Goal: Task Accomplishment & Management: Manage account settings

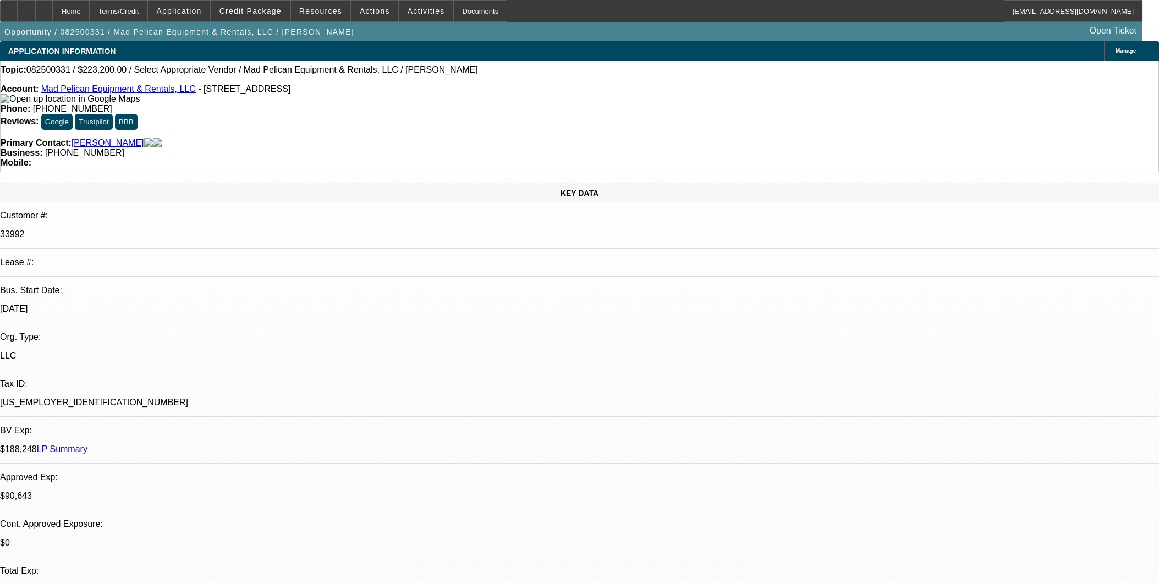
select select "0.1"
select select "2"
select select "0.1"
select select "4"
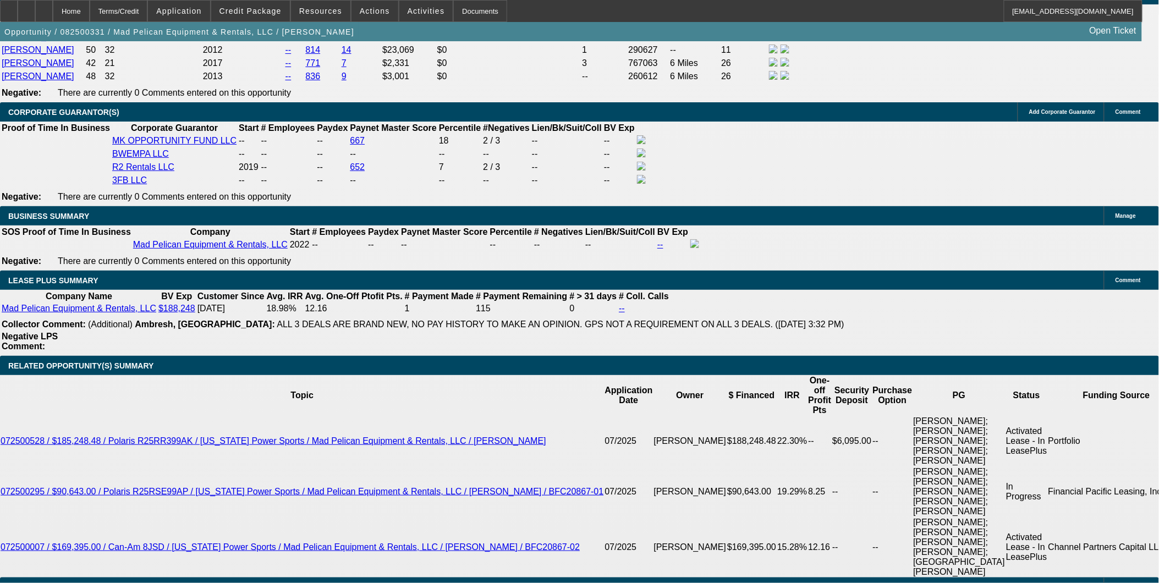
scroll to position [1833, 0]
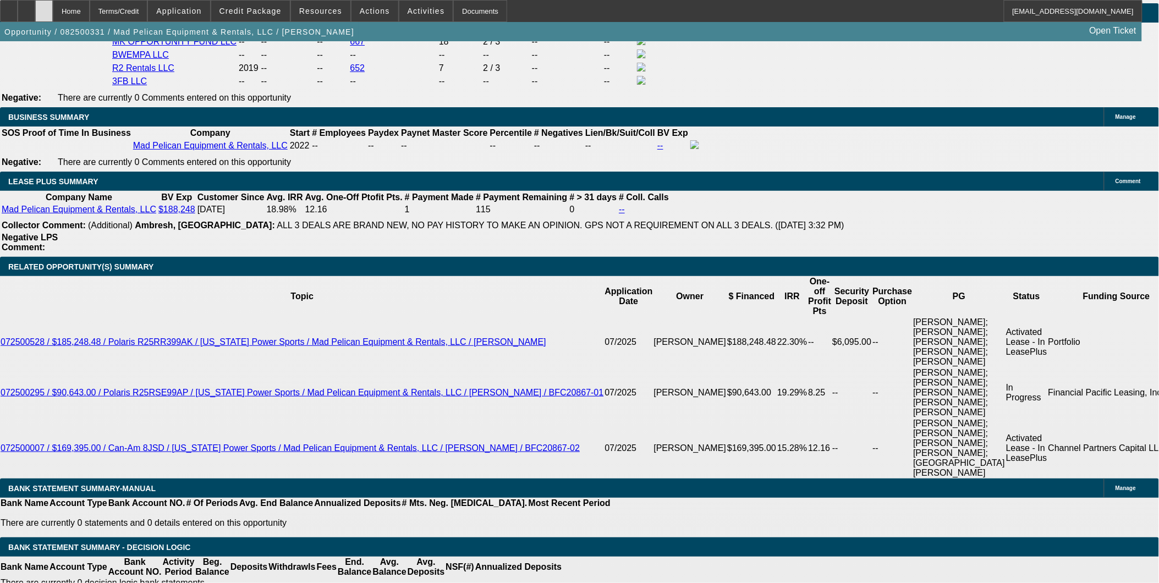
click at [44, 7] on icon at bounding box center [44, 7] width 0 height 0
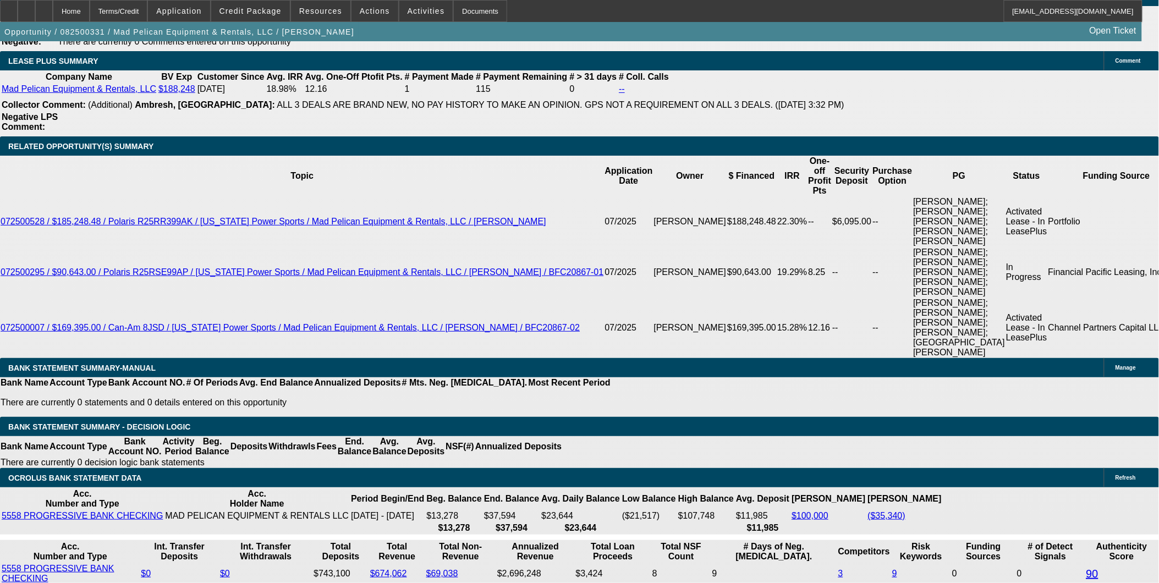
select select "0.1"
select select "2"
select select "0.1"
select select "4"
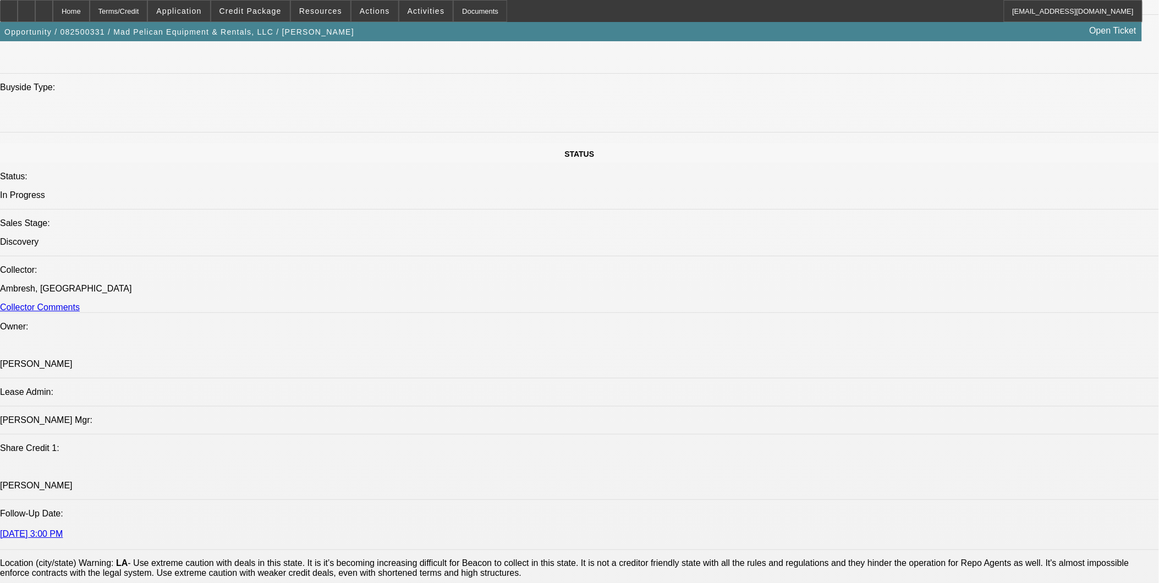
scroll to position [905, 0]
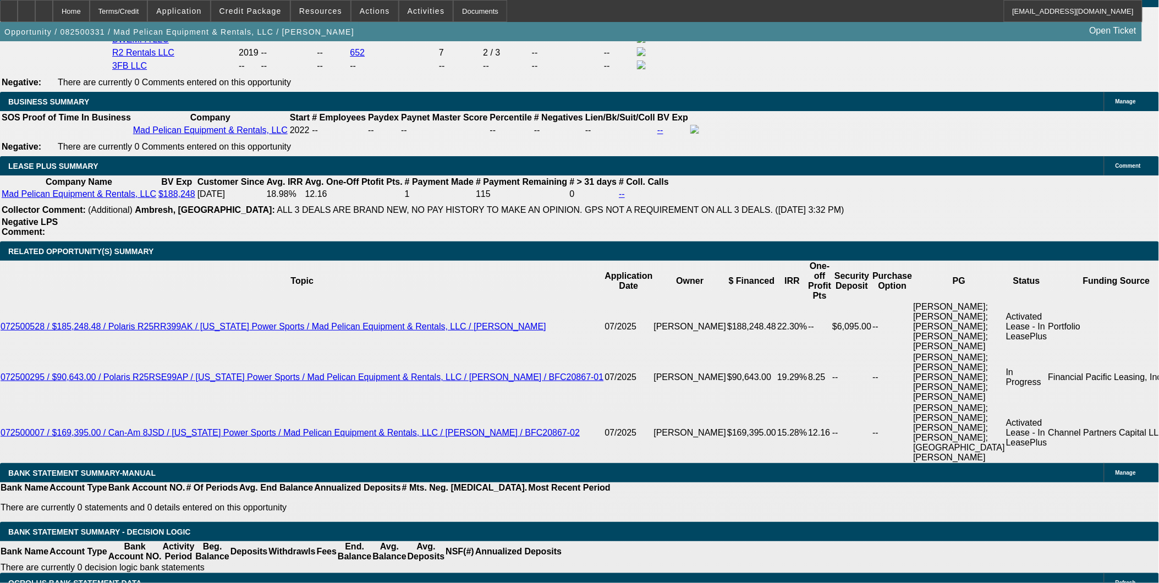
scroll to position [1883, 0]
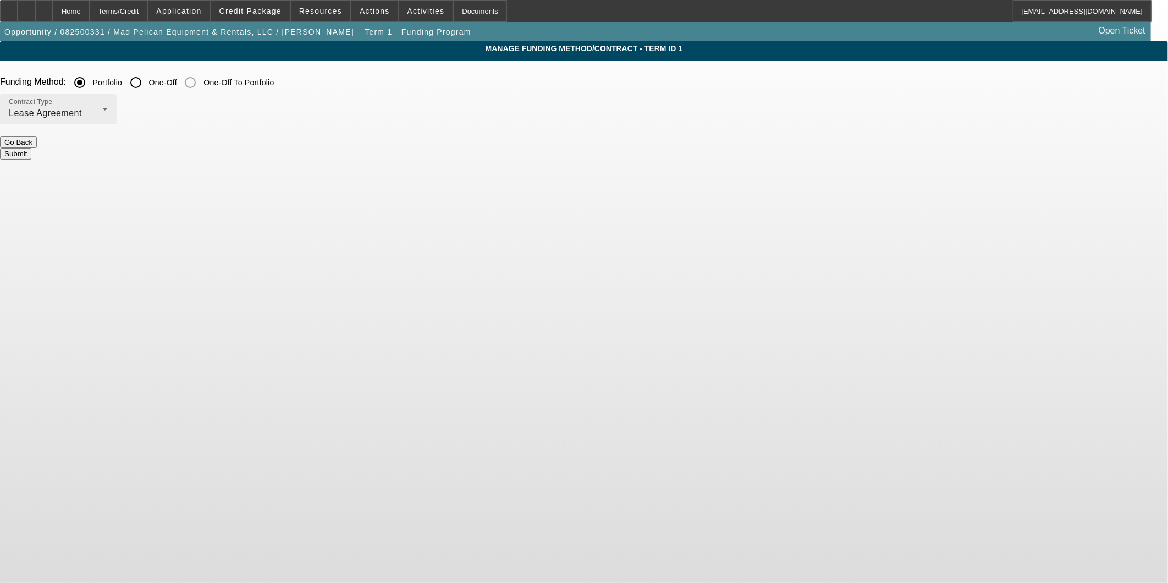
click at [102, 111] on div "Lease Agreement" at bounding box center [55, 113] width 93 height 13
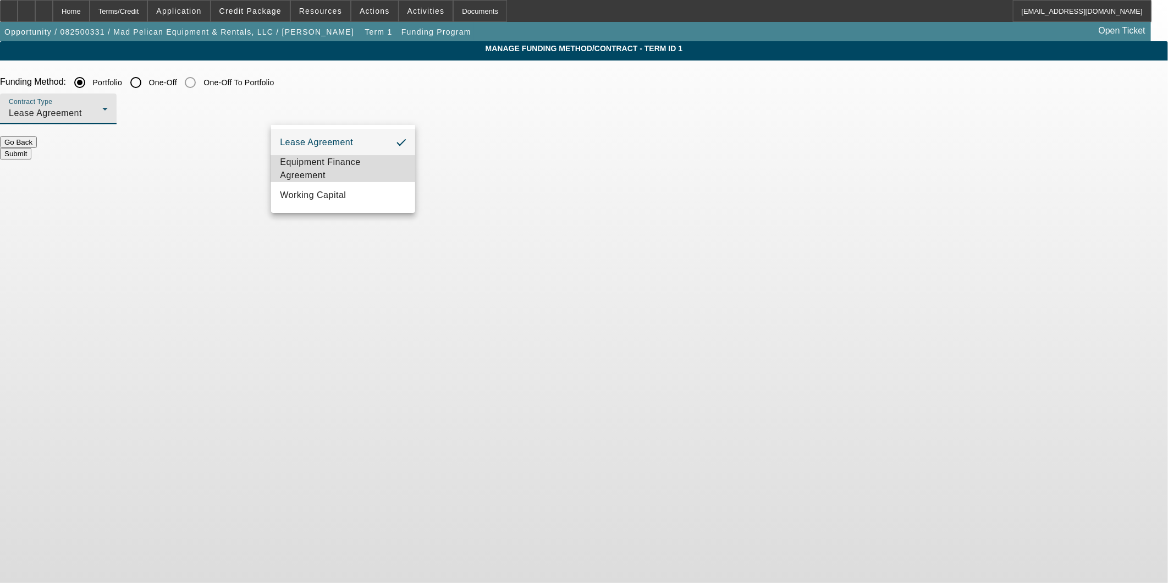
click at [334, 167] on span "Equipment Finance Agreement" at bounding box center [343, 169] width 126 height 26
click at [486, 136] on div "Contract Type Equipment Finance Agreement" at bounding box center [584, 114] width 1168 height 43
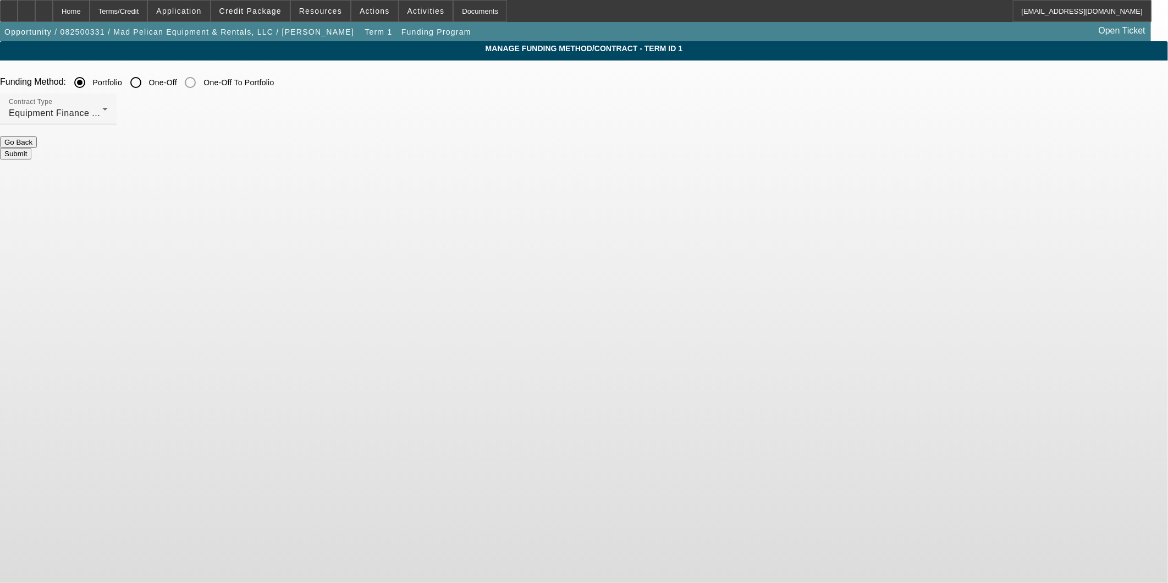
click at [31, 148] on button "Submit" at bounding box center [15, 154] width 31 height 12
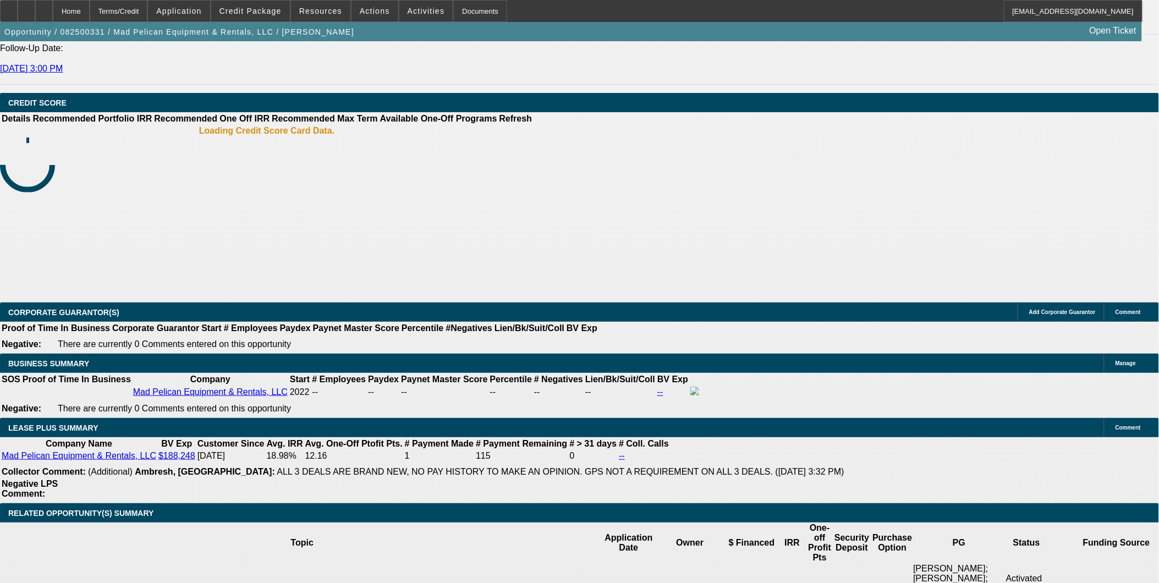
select select "0.1"
select select "2"
select select "0"
select select "6"
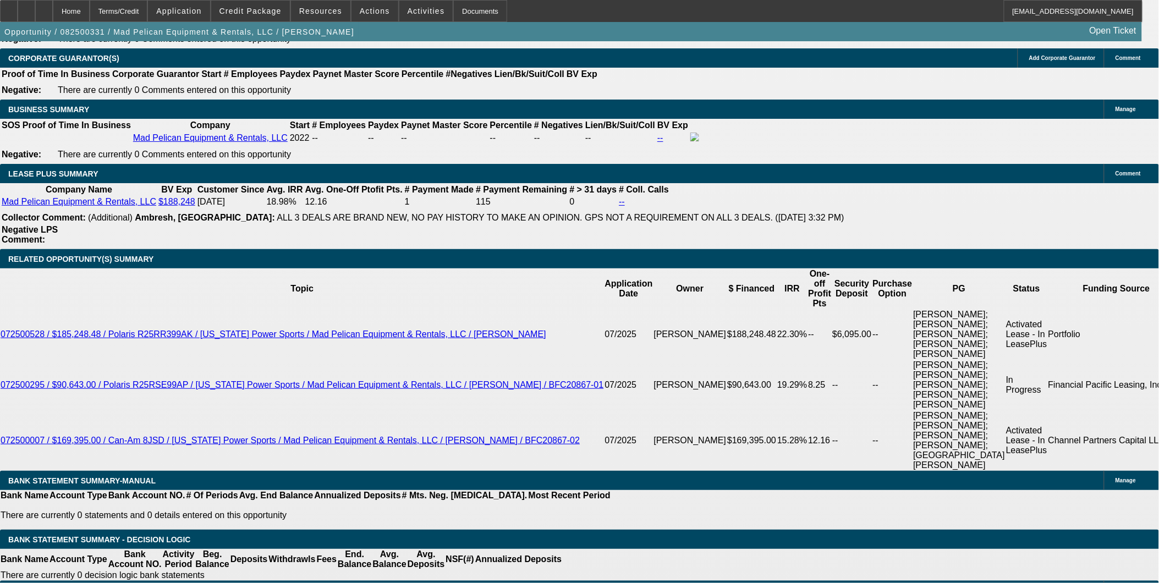
scroll to position [1856, 0]
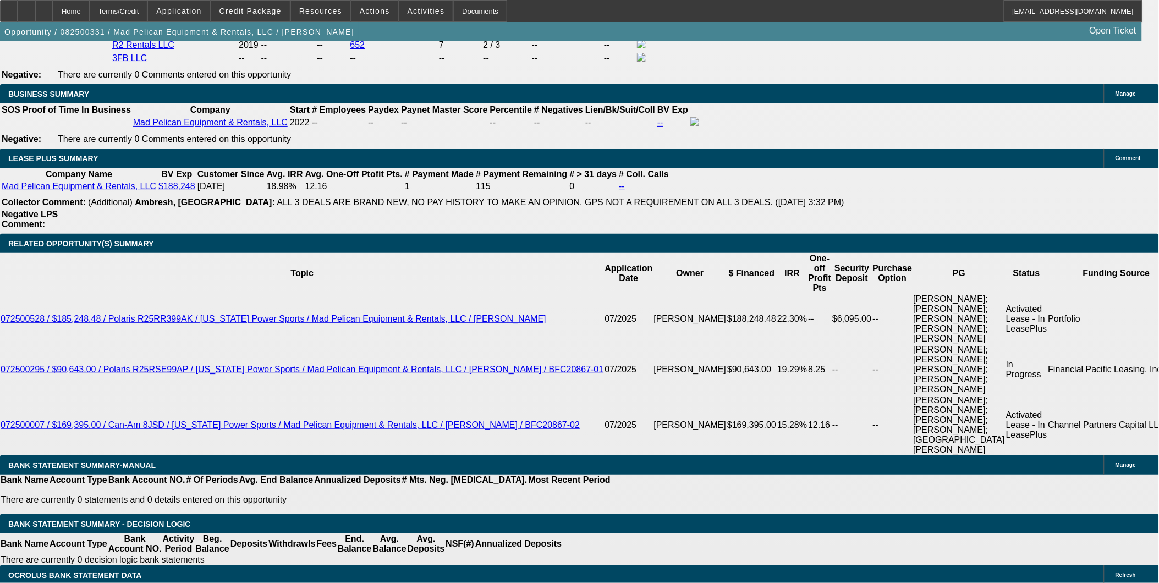
drag, startPoint x: 232, startPoint y: 324, endPoint x: 436, endPoint y: 317, distance: 204.7
type input "UNKNOWN"
type input "45"
type input "$121,052.42"
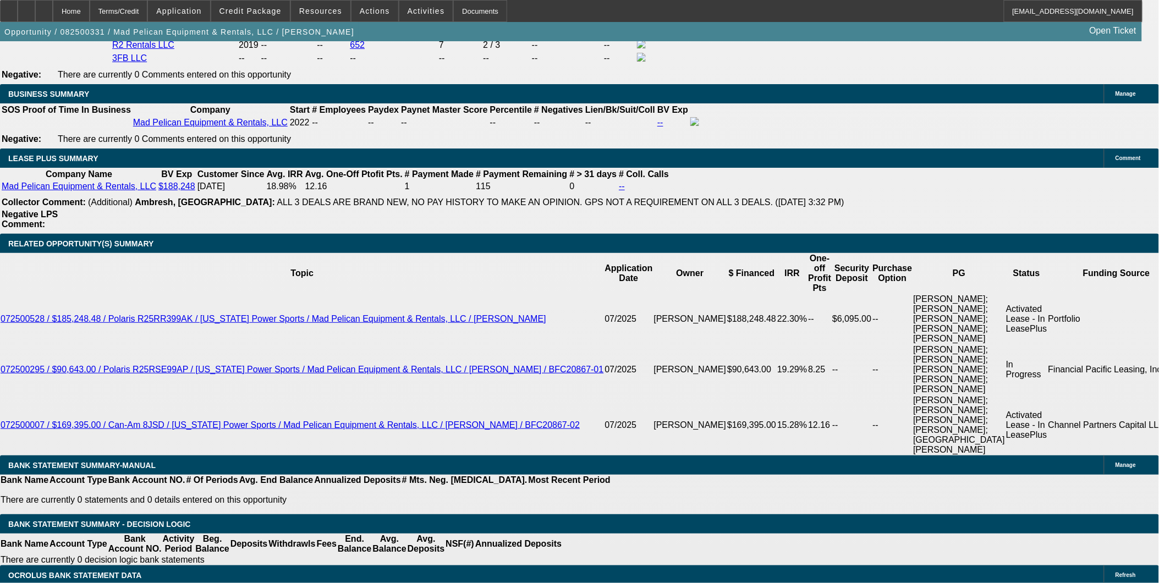
type input "$60,526.21"
type input "$19,290.98"
type input "$9,645.49"
type input "45"
drag, startPoint x: 308, startPoint y: 326, endPoint x: 323, endPoint y: 326, distance: 14.9
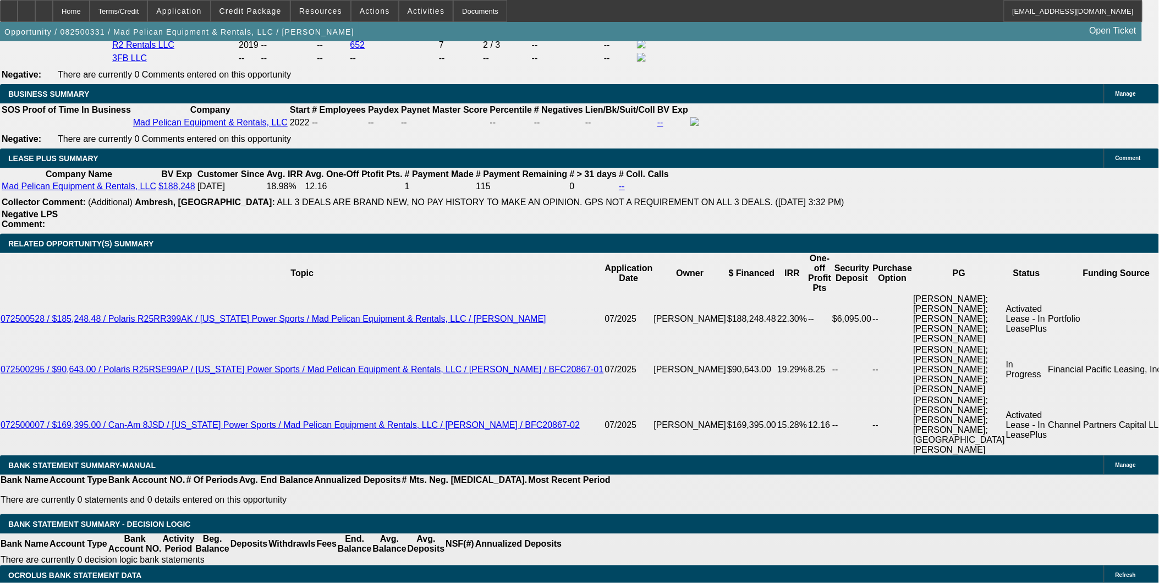
type input "2"
type input "$10,304.92"
type input "$5,152.46"
type input "23"
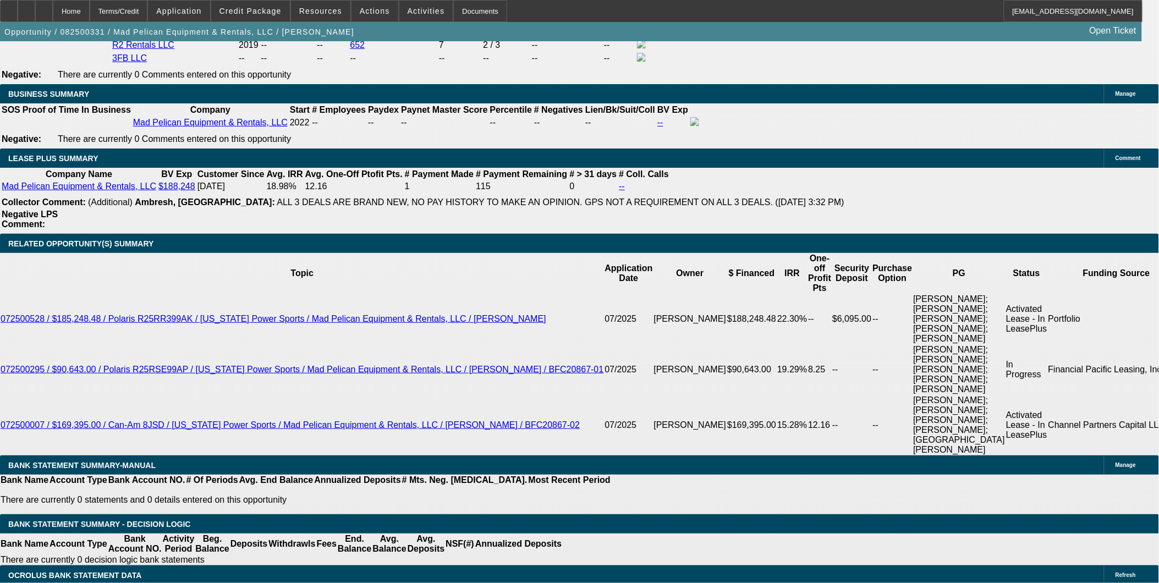
type input "$14,894.62"
type input "$7,447.31"
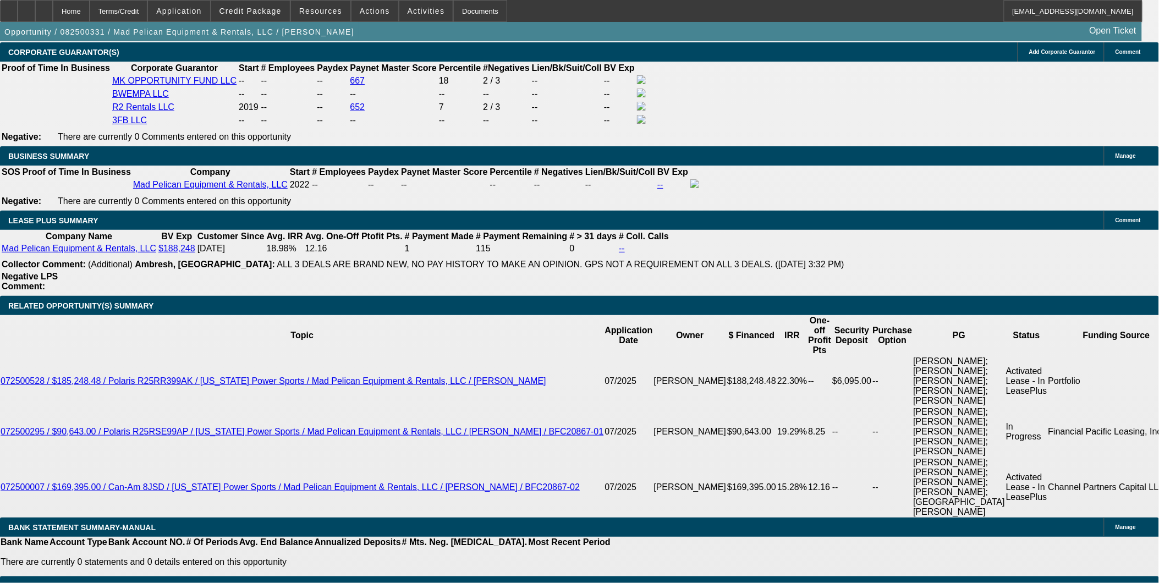
scroll to position [1734, 0]
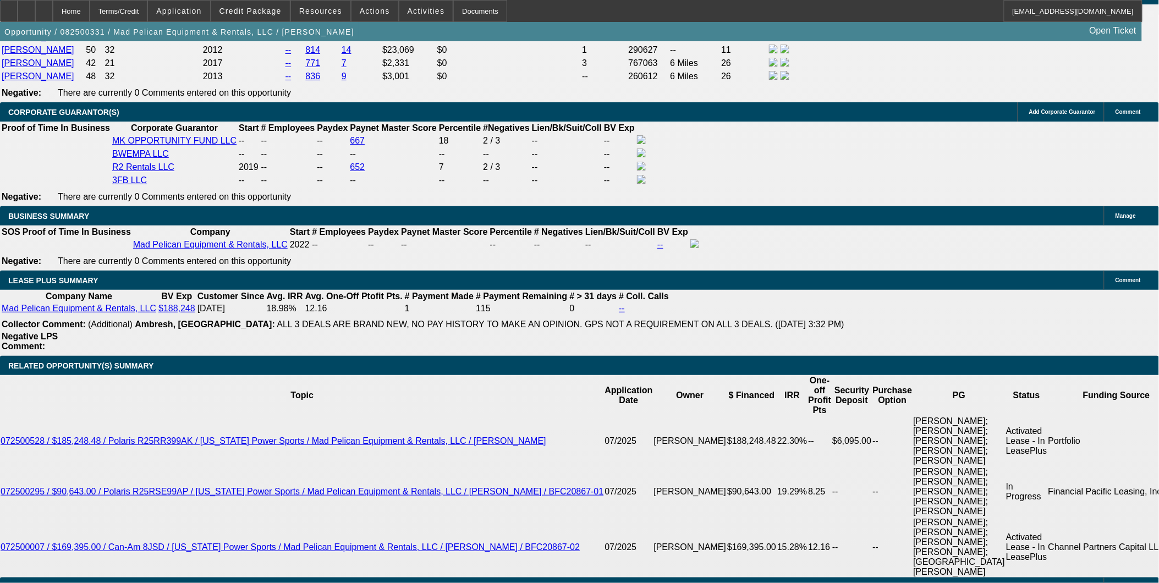
type input "23"
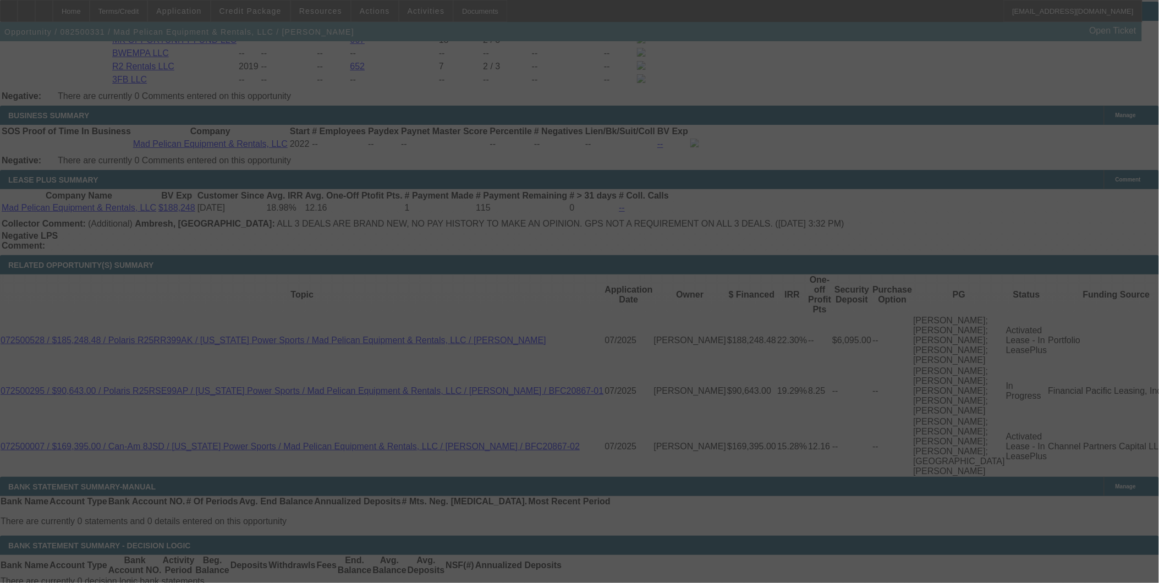
scroll to position [1856, 0]
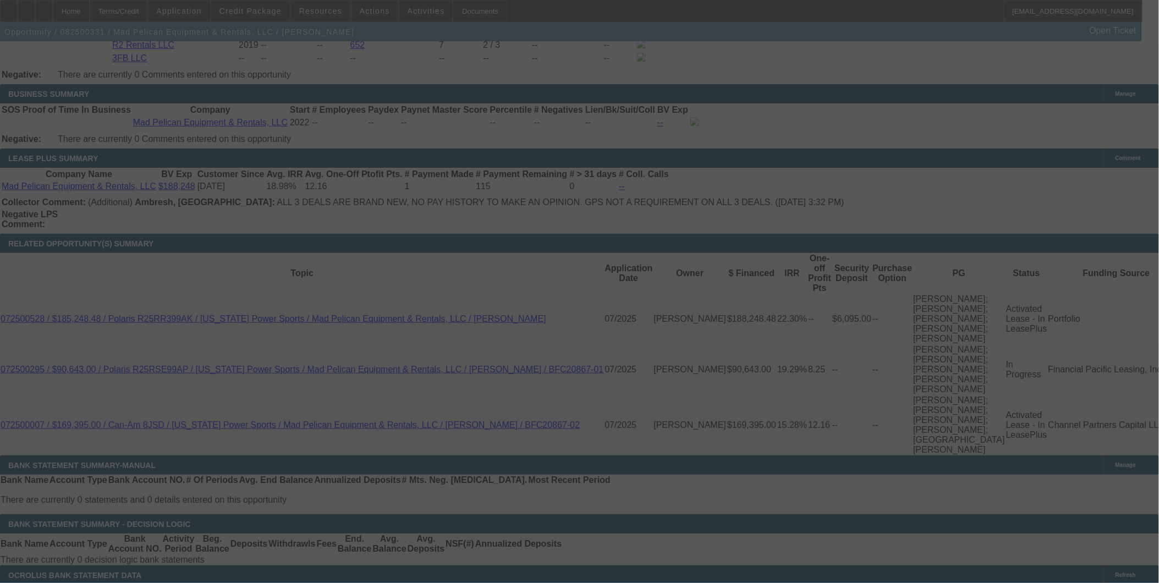
select select "0.1"
select select "2"
select select "0"
select select "6"
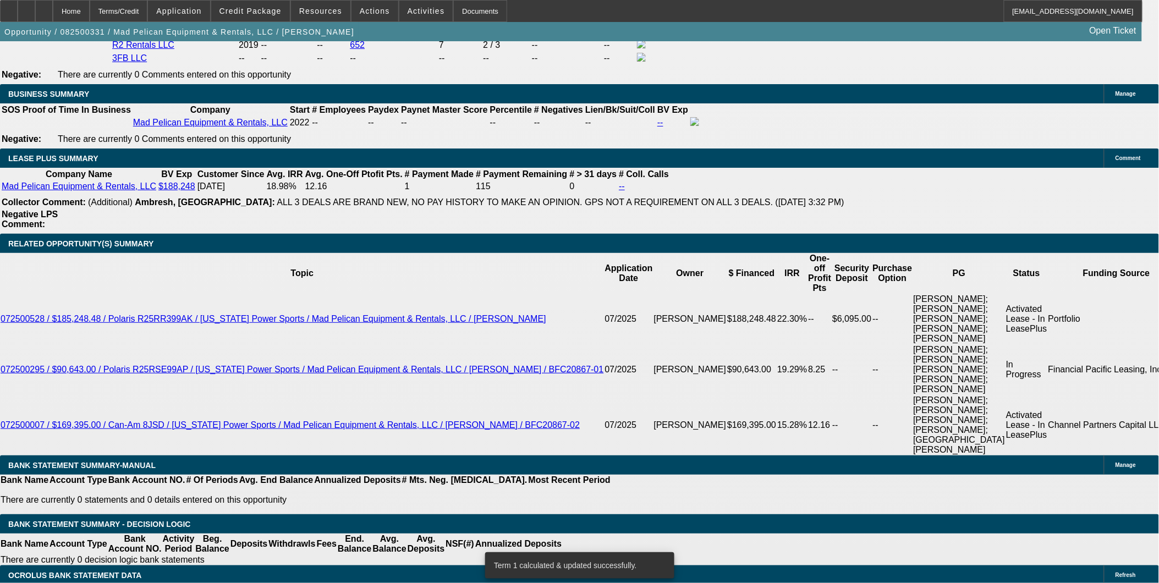
select select "0.05"
type input "$12,400.00"
type input "UNKNOWN"
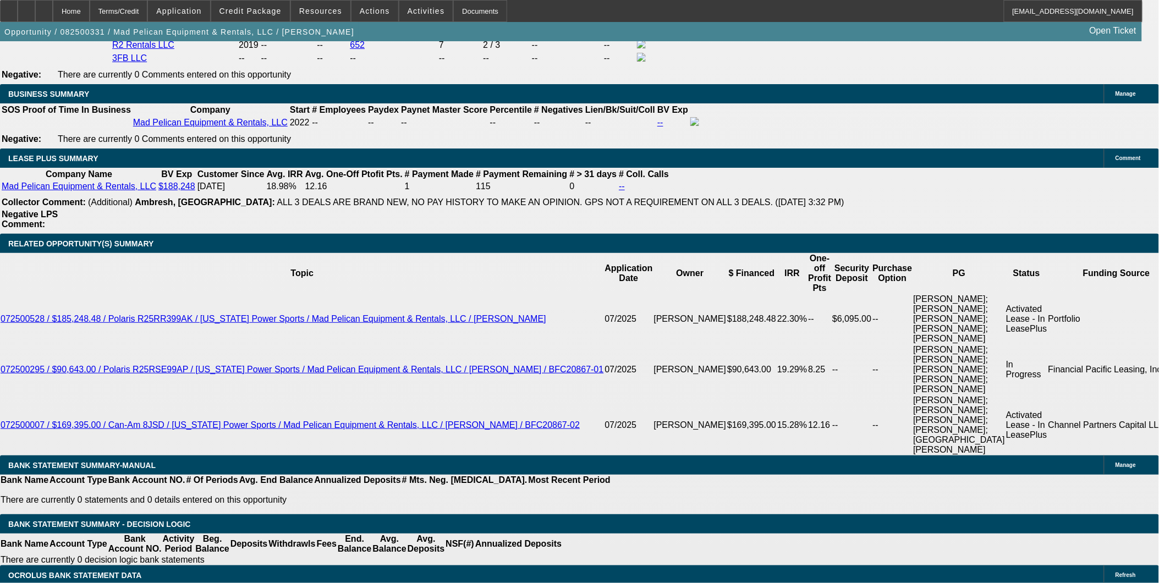
type input "$15,722.10"
type input "$7,861.05"
drag, startPoint x: 209, startPoint y: 238, endPoint x: 459, endPoint y: 274, distance: 252.7
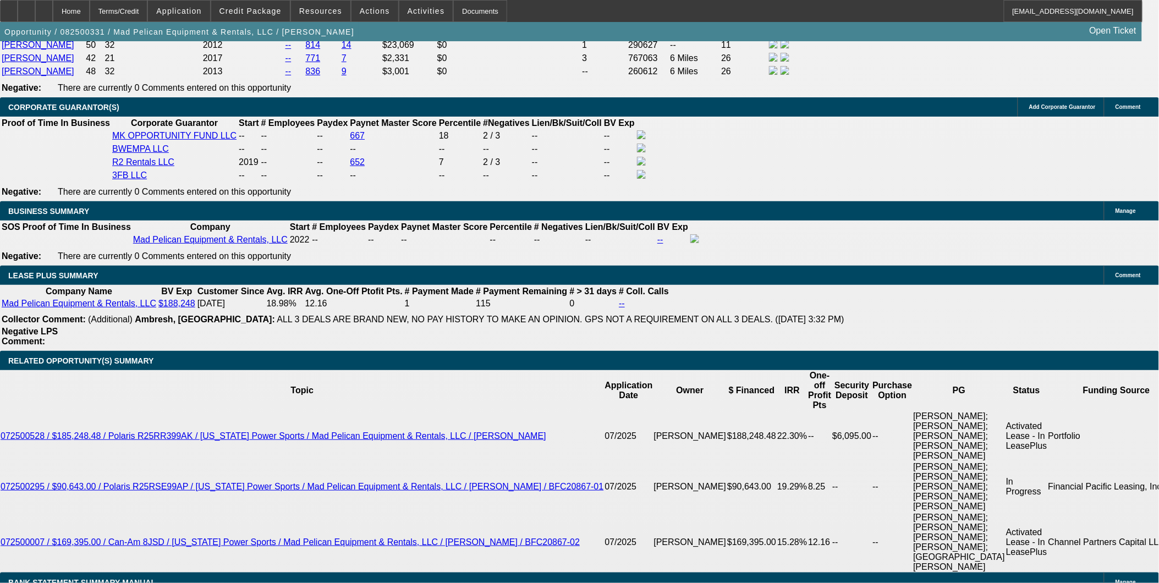
scroll to position [1734, 0]
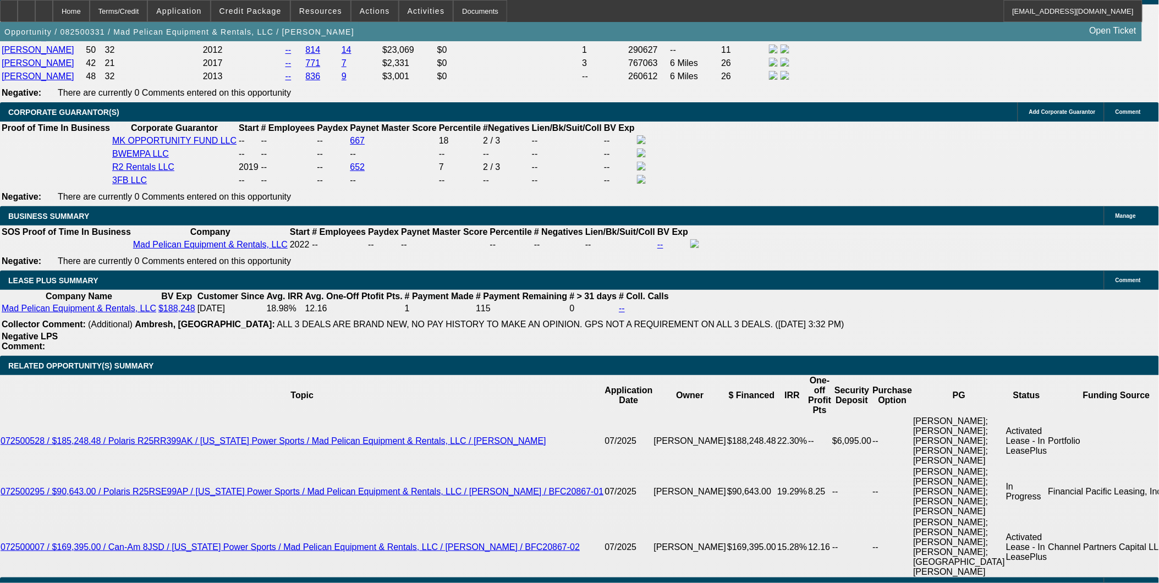
type input "$0.00"
click at [177, 120] on body "Home Terms/Credit Application Credit Package Resources Actions Activities Docum…" at bounding box center [579, 487] width 1159 height 4443
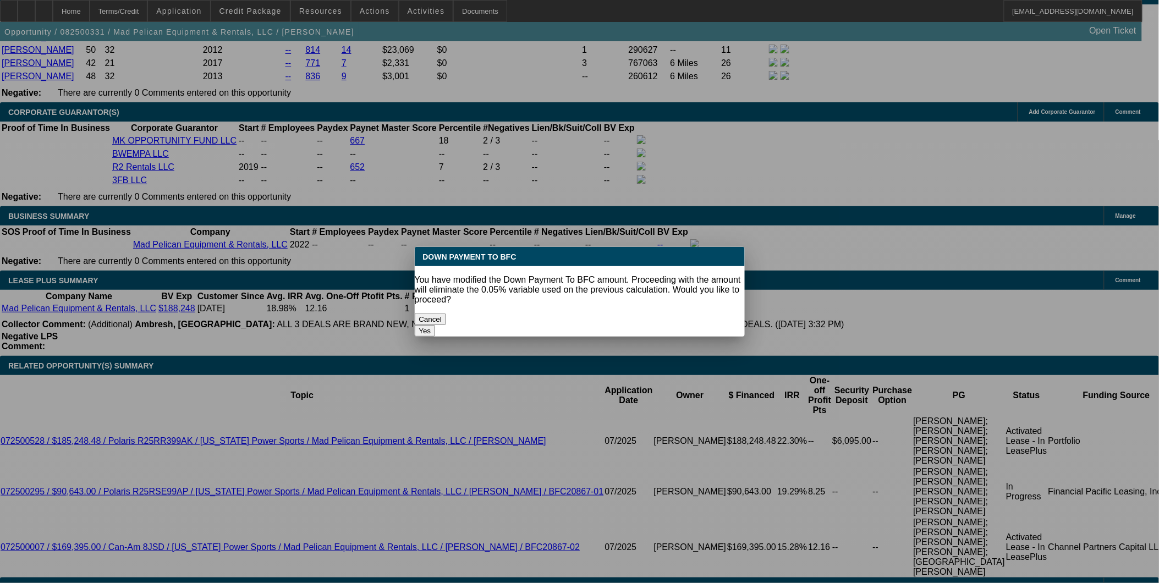
click at [436, 325] on button "Yes" at bounding box center [425, 331] width 21 height 12
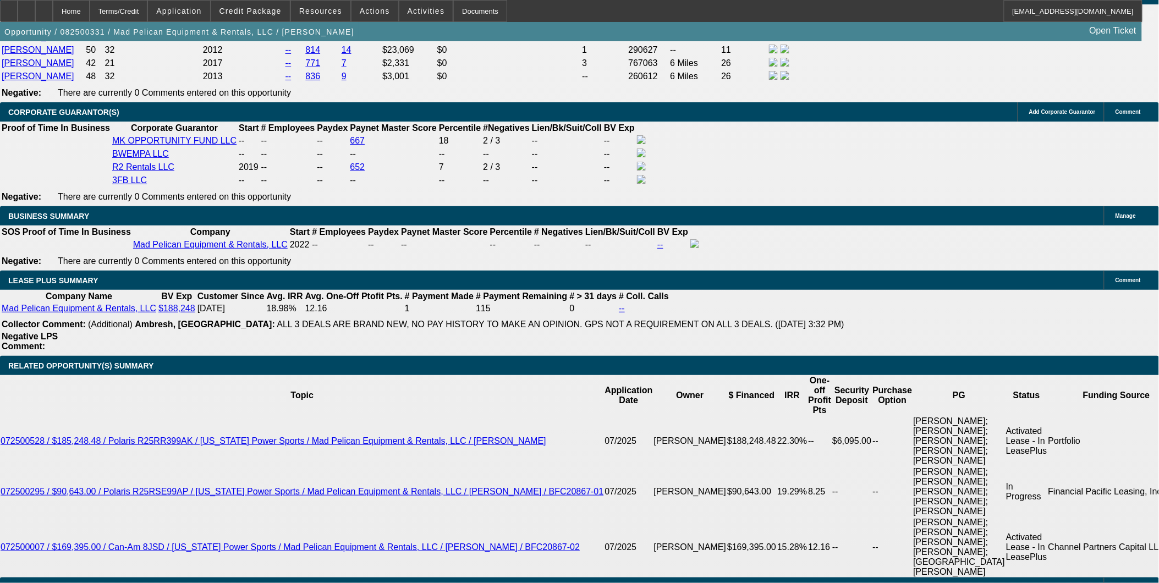
select select "0"
type input "$16,549.58"
type input "$8,274.79"
drag, startPoint x: 179, startPoint y: 123, endPoint x: 188, endPoint y: 116, distance: 10.6
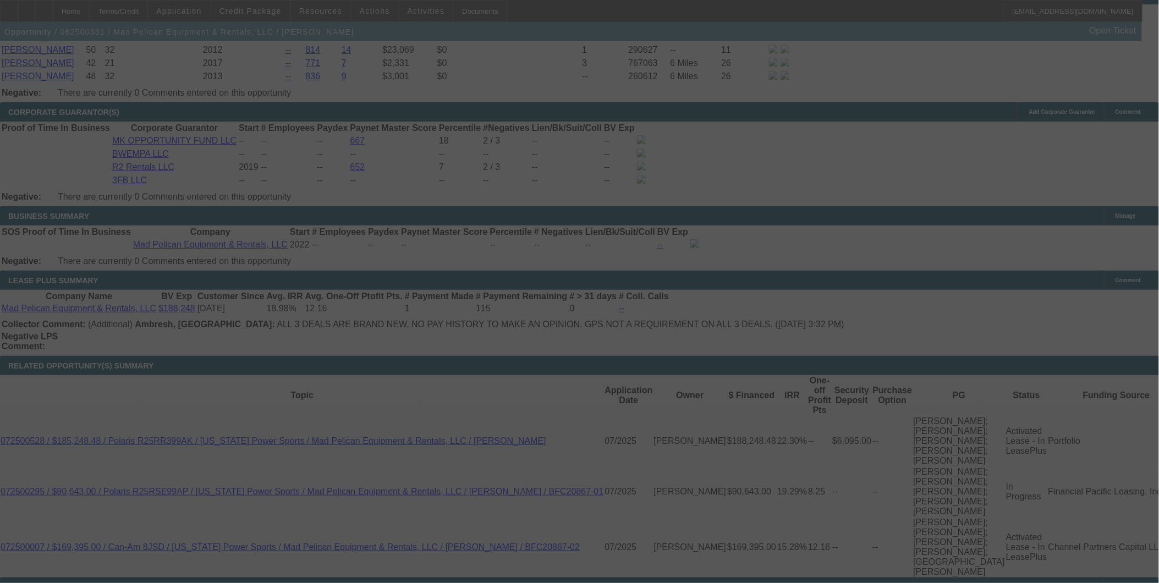
select select "0"
select select "2"
select select "0"
select select "6"
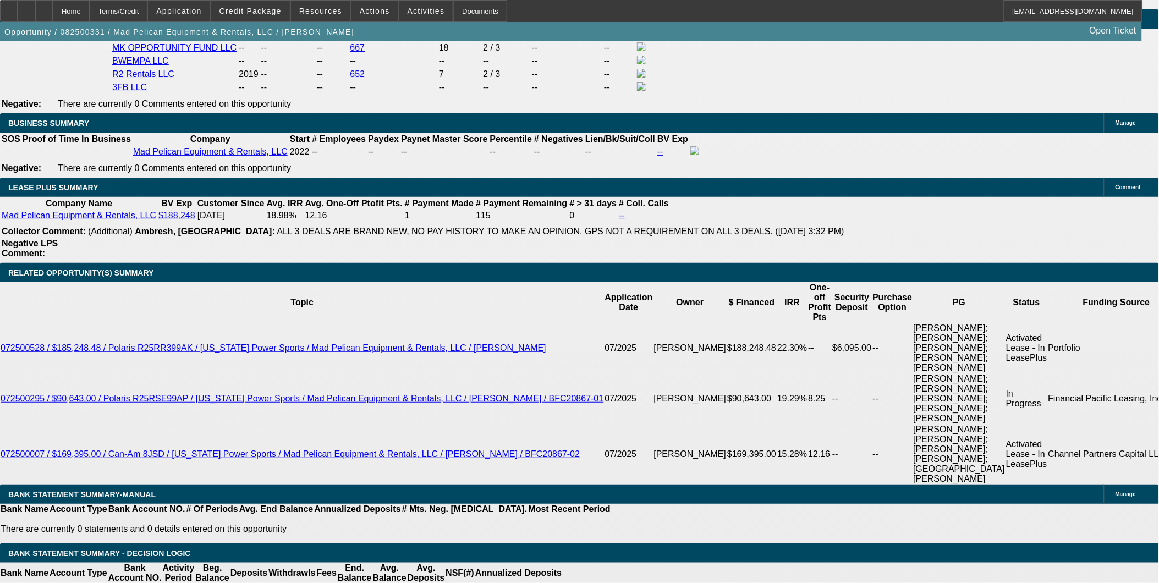
scroll to position [1856, 0]
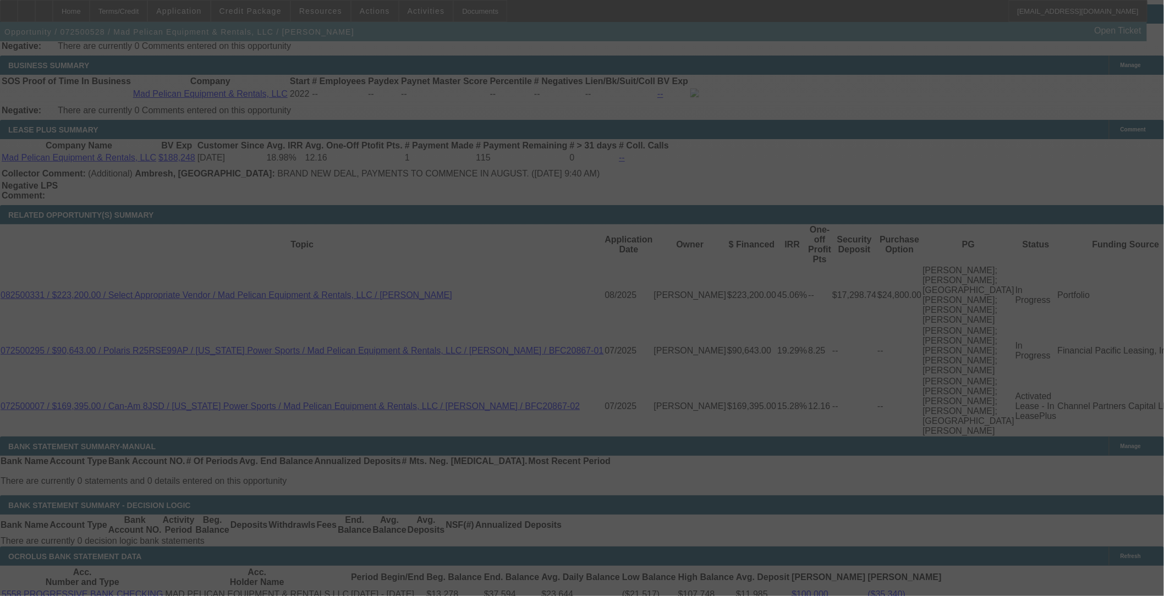
scroll to position [1904, 0]
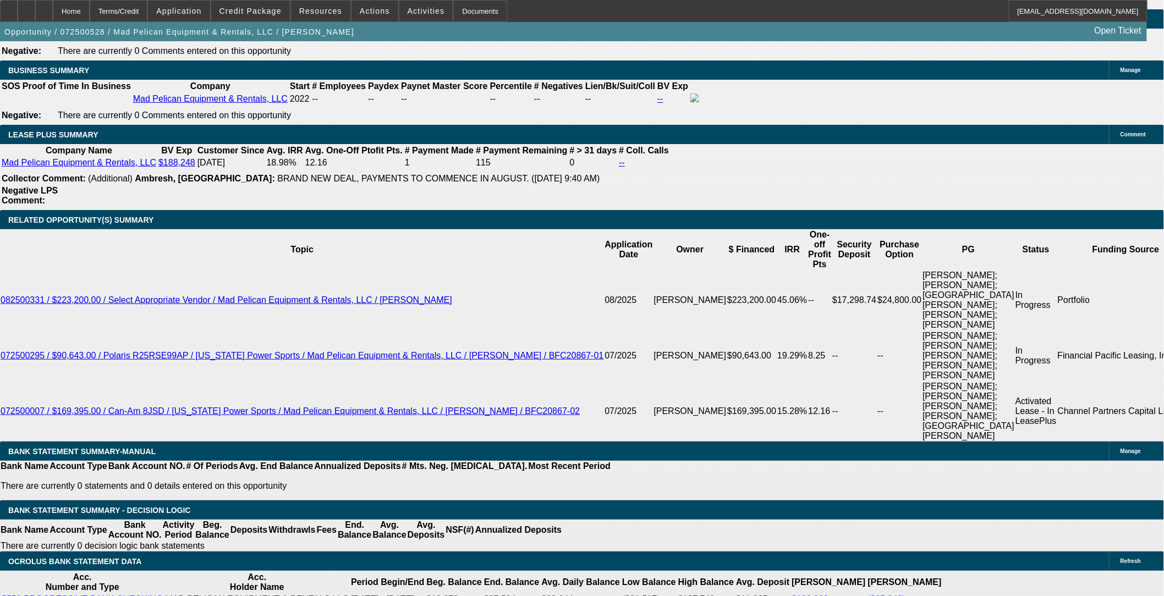
select select "0"
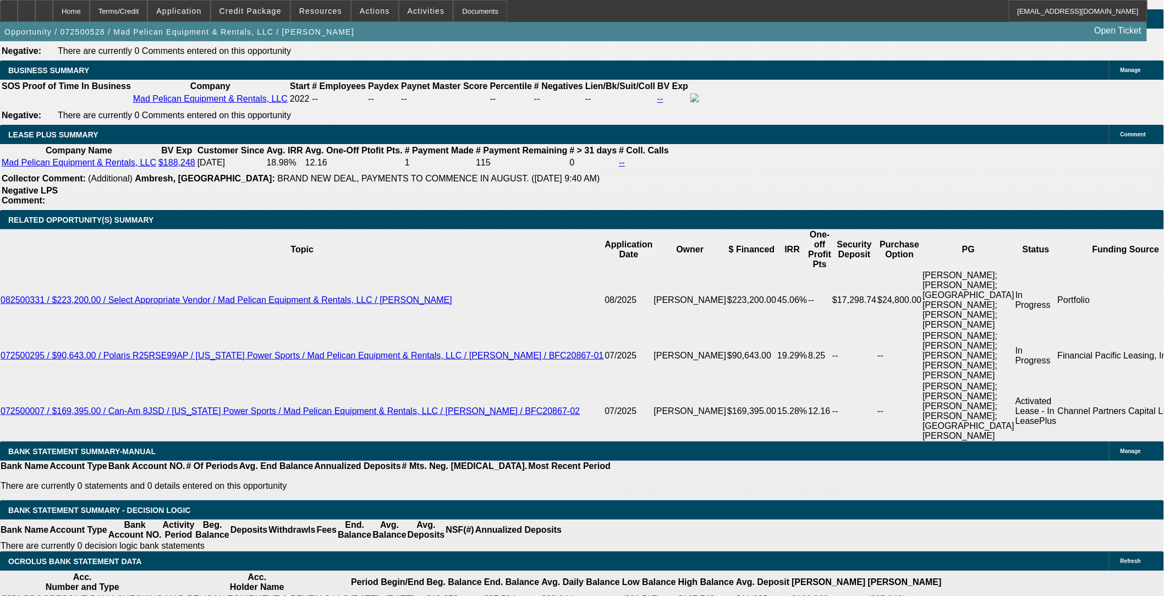
select select "2"
select select "0"
select select "2"
select select "0"
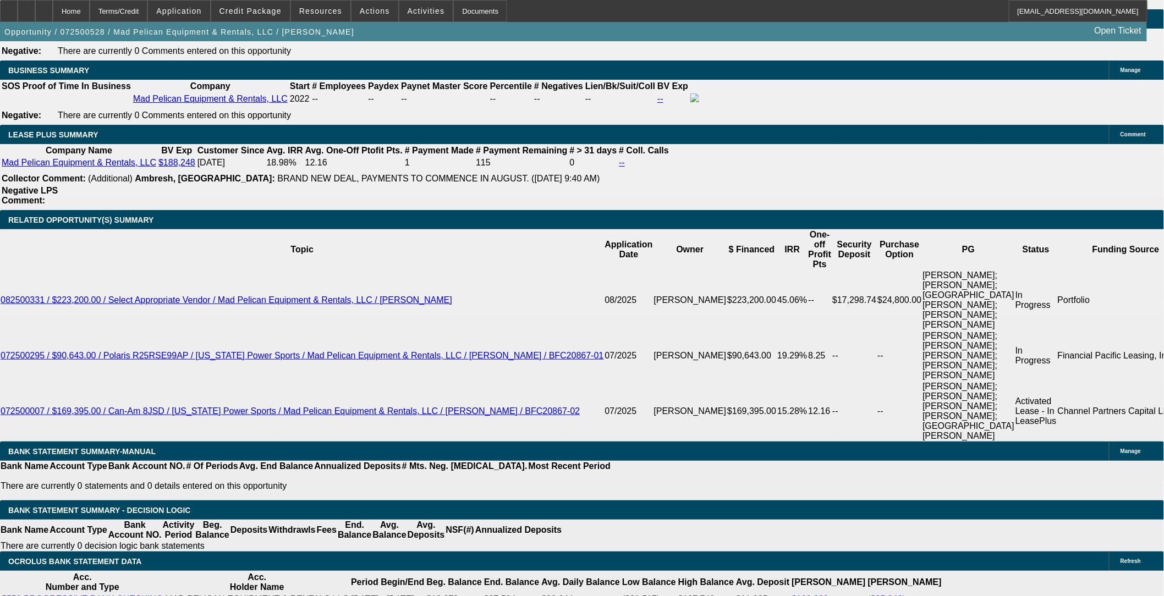
select select "1"
select select "2"
select select "6"
select select "1"
select select "2"
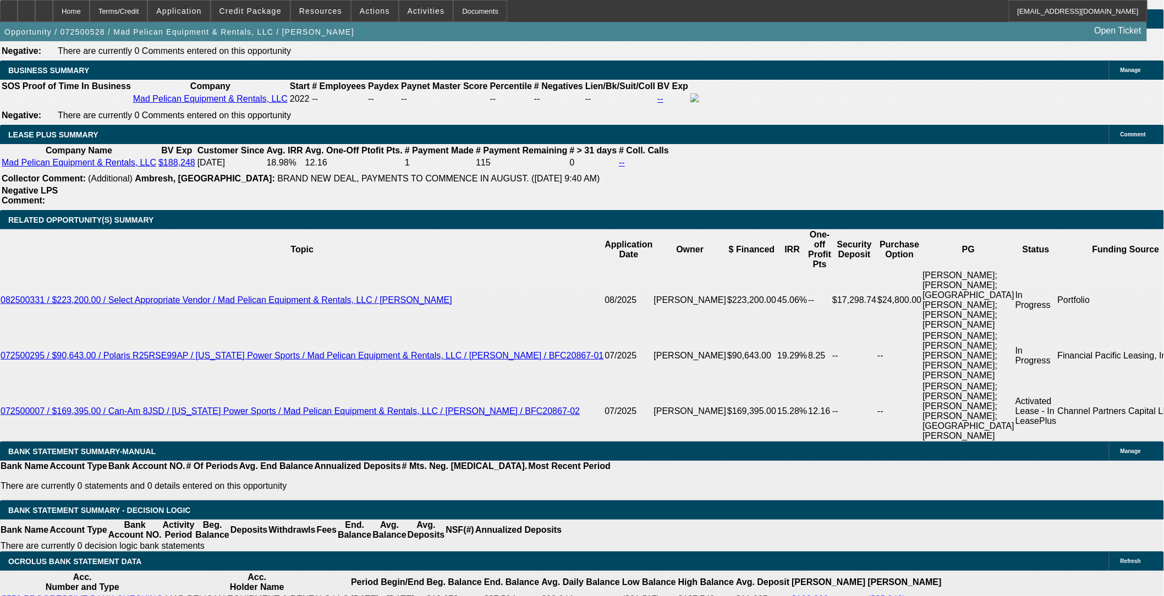
select select "6"
select select "1"
select select "2"
select select "6"
select select "1"
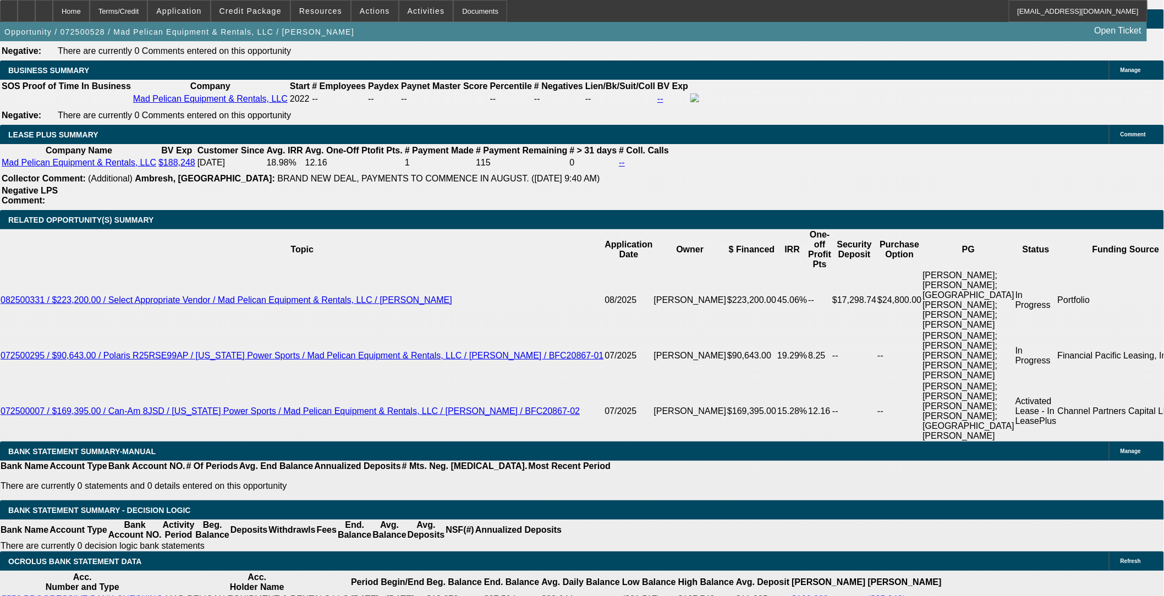
select select "2"
select select "6"
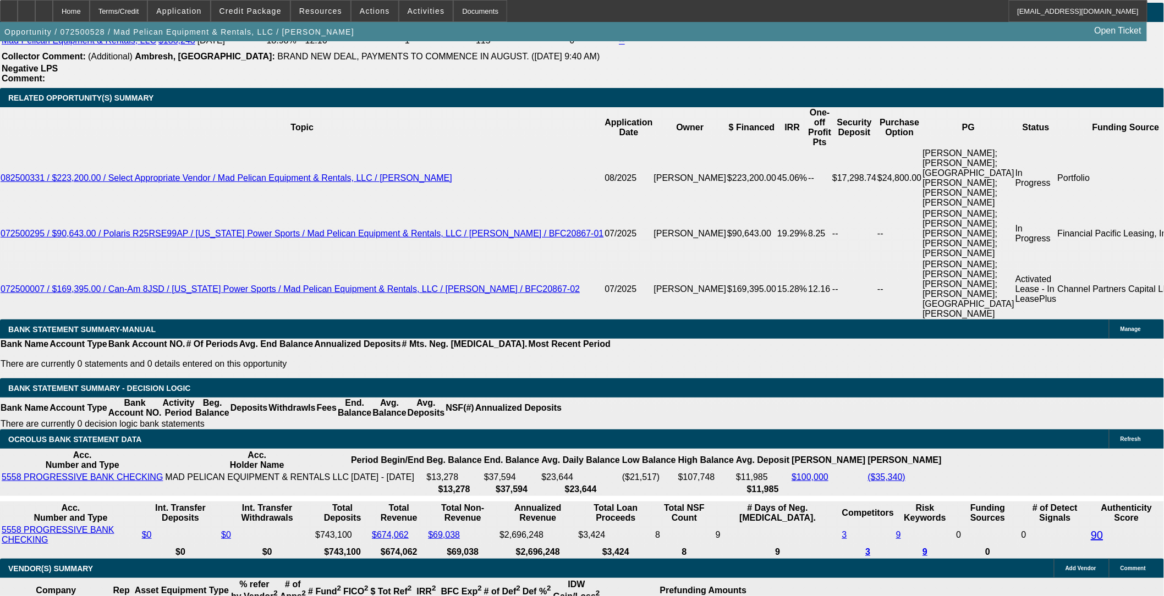
scroll to position [2094, 0]
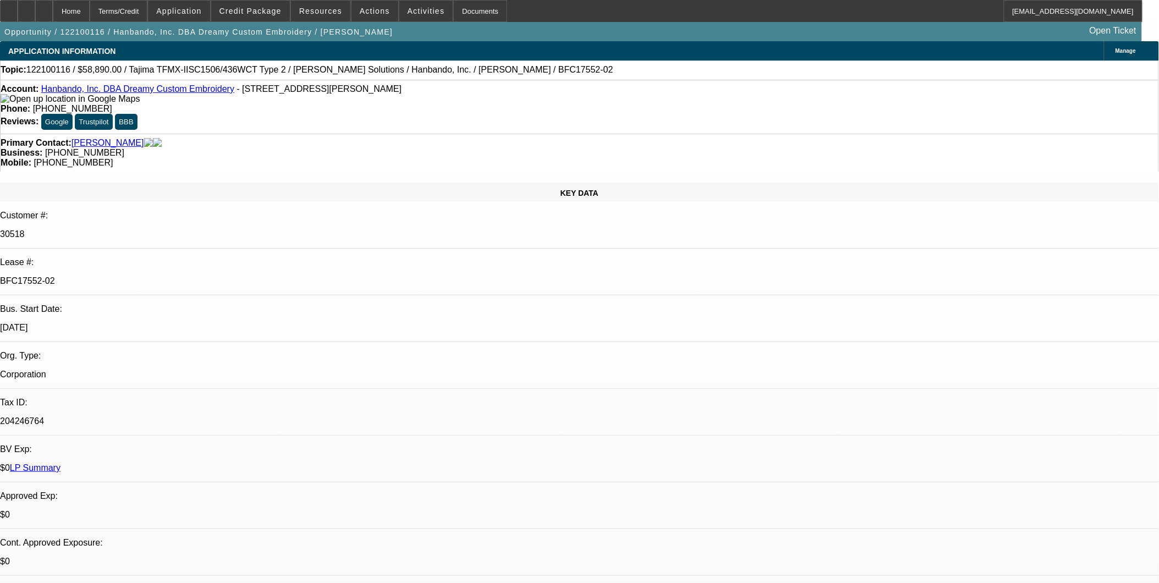
select select "0"
select select "2"
select select "0"
select select "2"
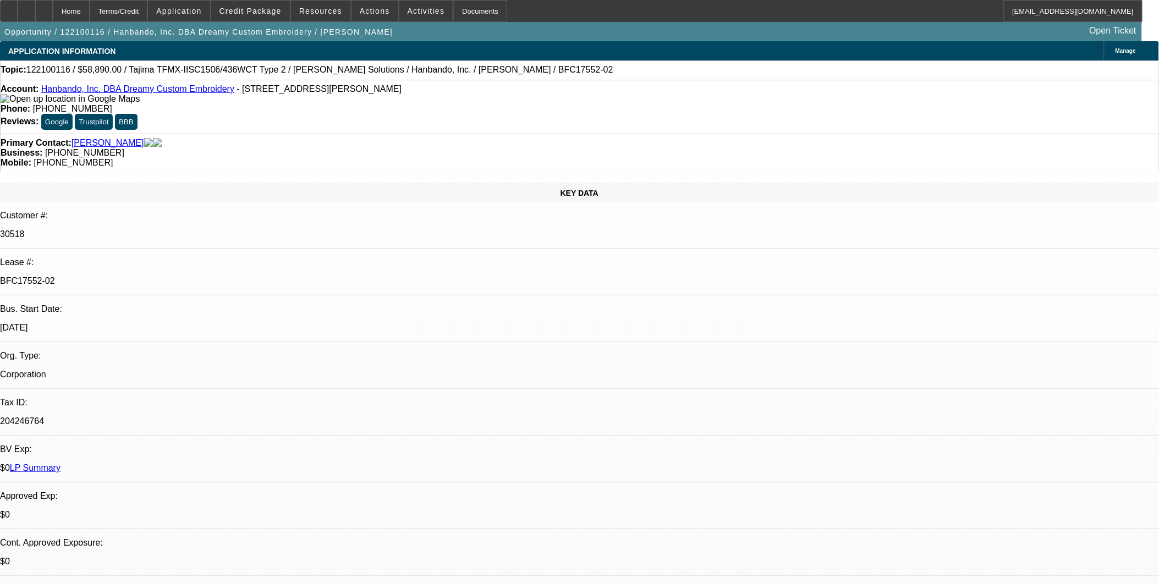
select select "0"
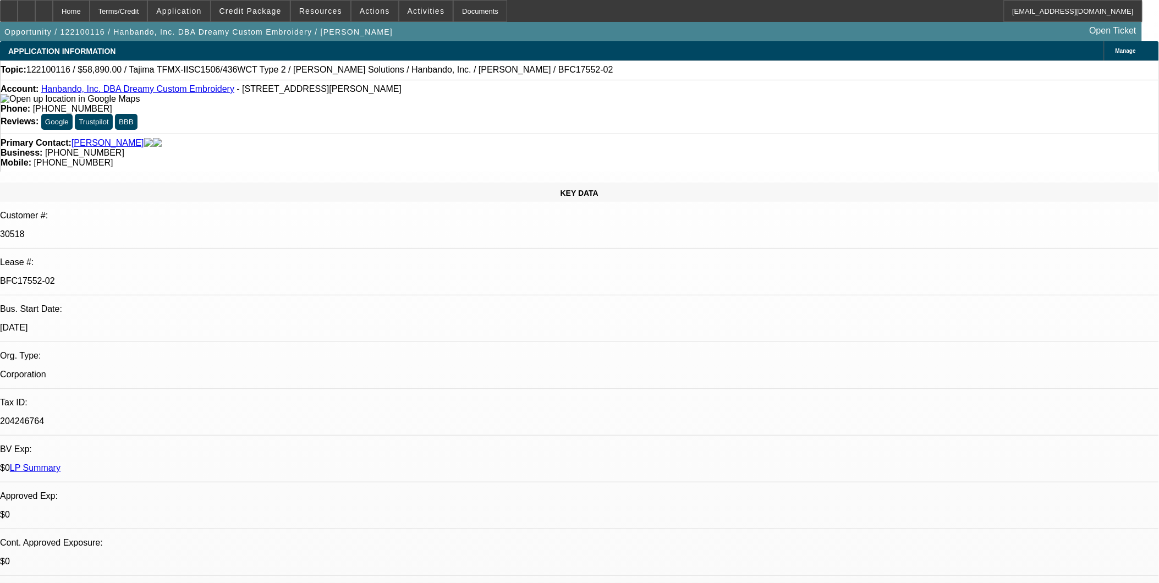
select select "2"
select select "0"
select select "1"
select select "2"
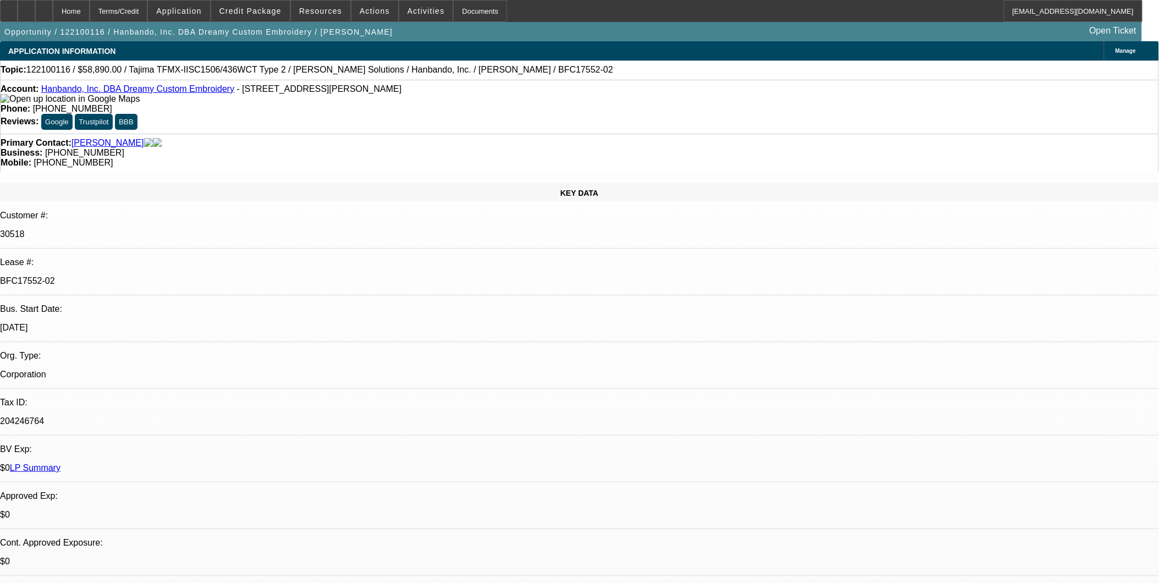
select select "1"
select select "2"
select select "1"
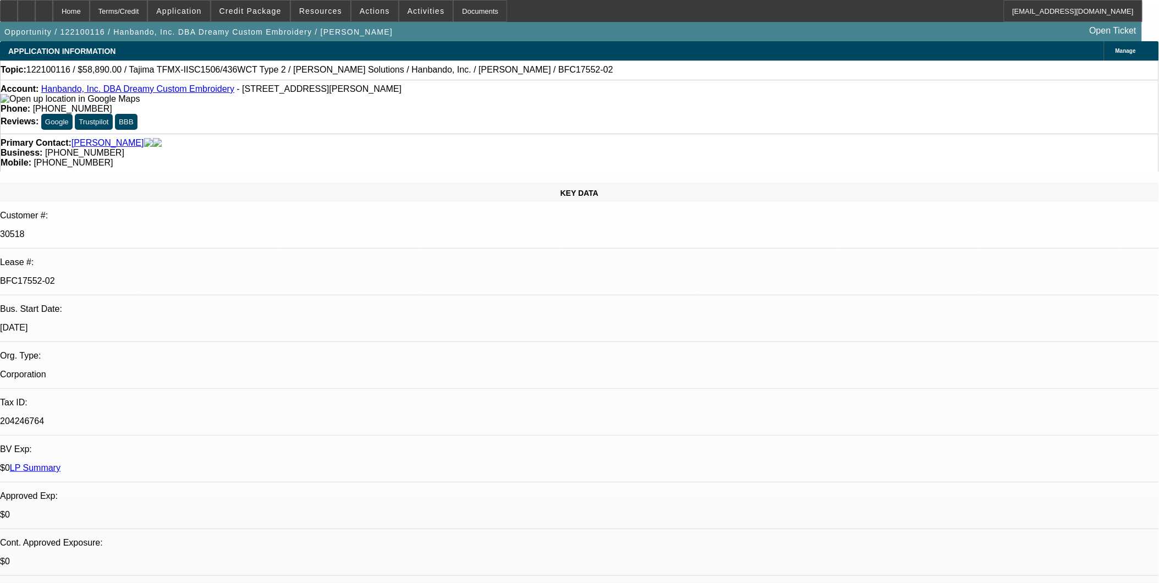
select select "2"
select select "1"
select select "2"
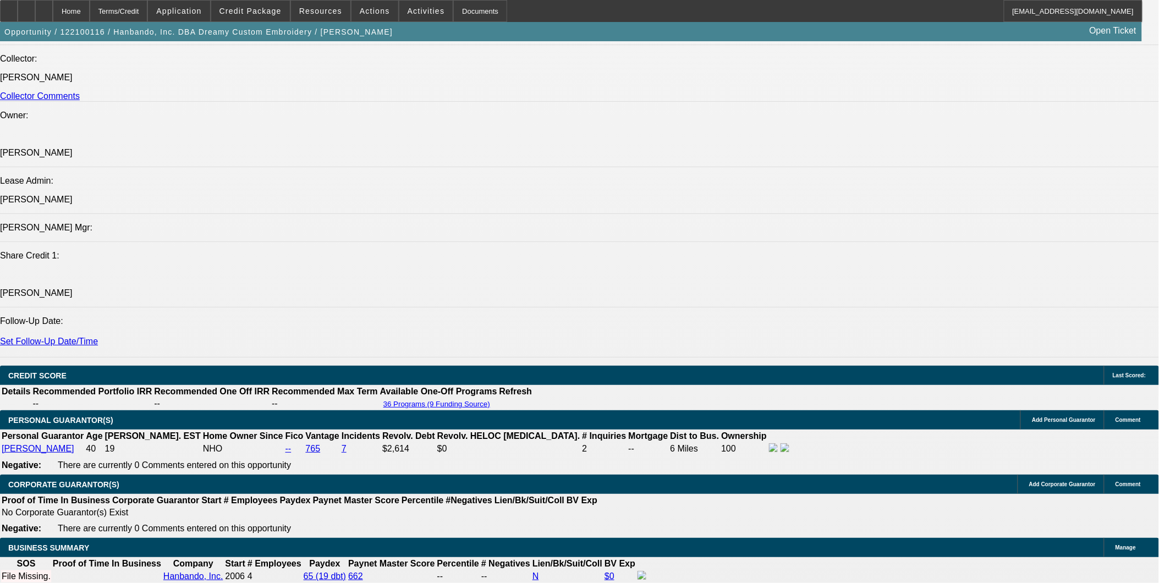
scroll to position [1527, 0]
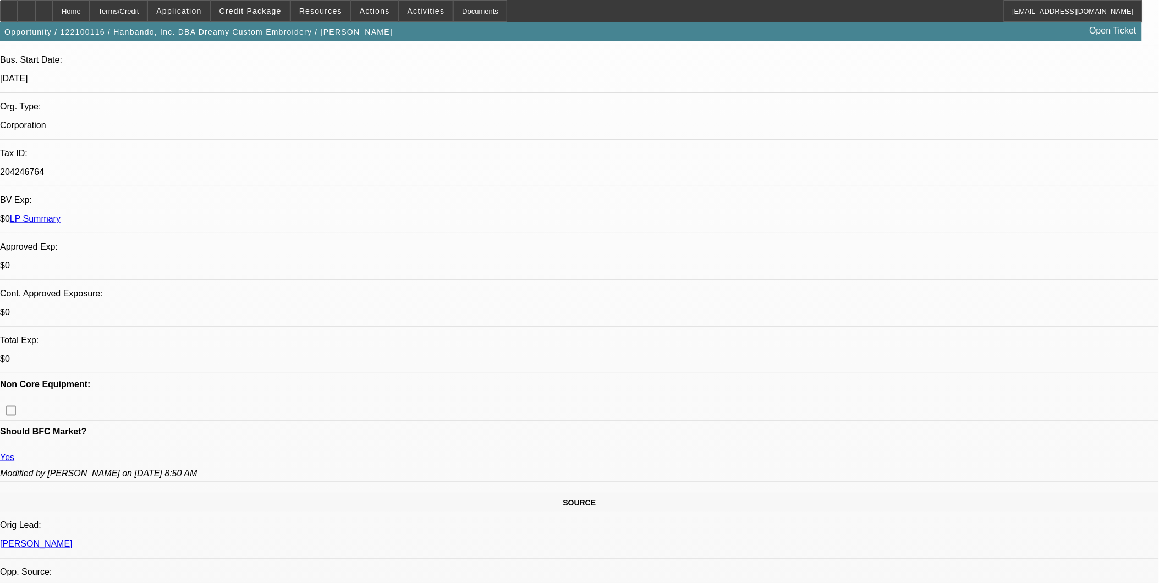
scroll to position [244, 0]
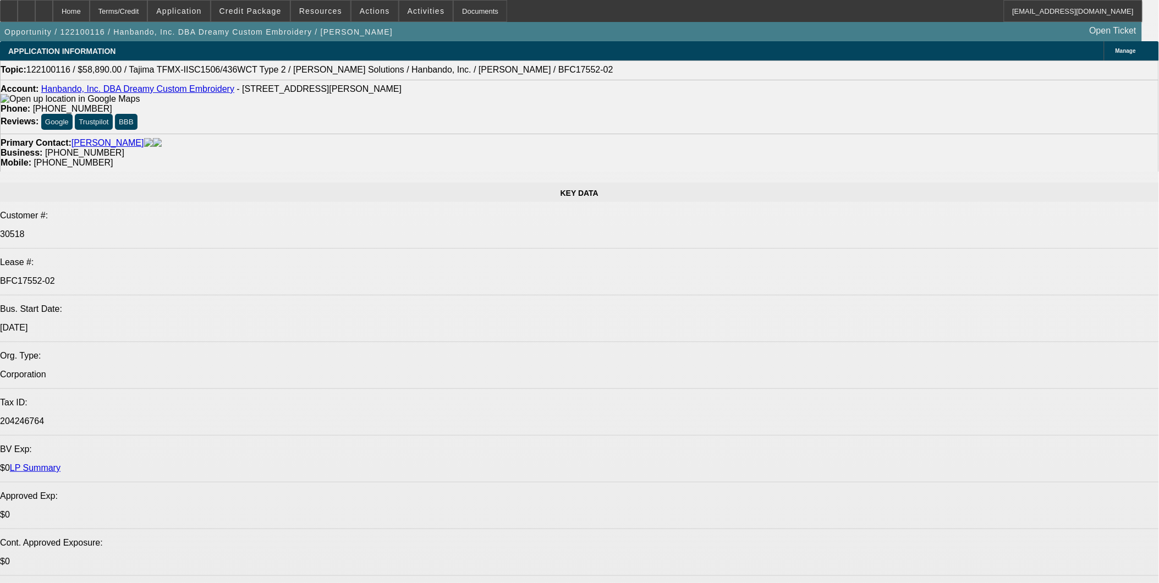
select select "0"
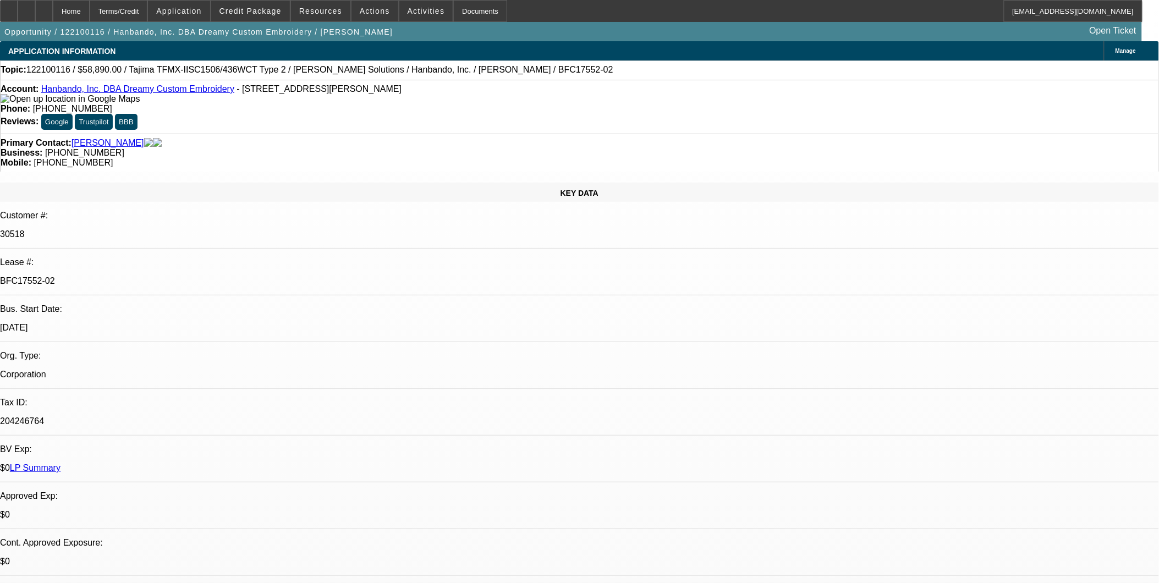
select select "2"
select select "0"
select select "2"
select select "0"
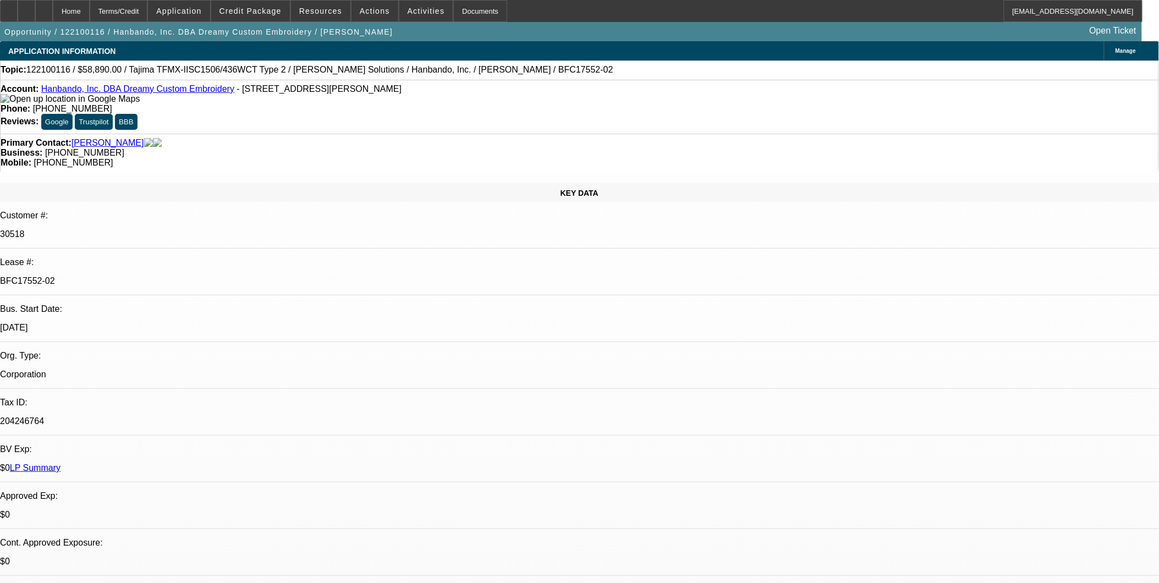
select select "0"
select select "2"
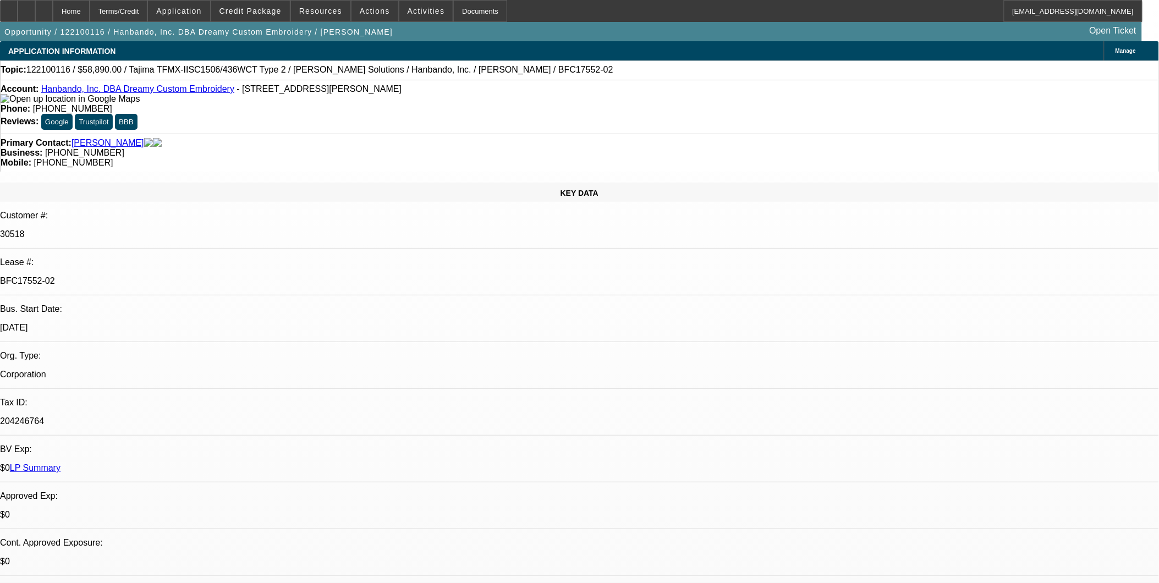
select select "0"
select select "1"
select select "2"
select select "1"
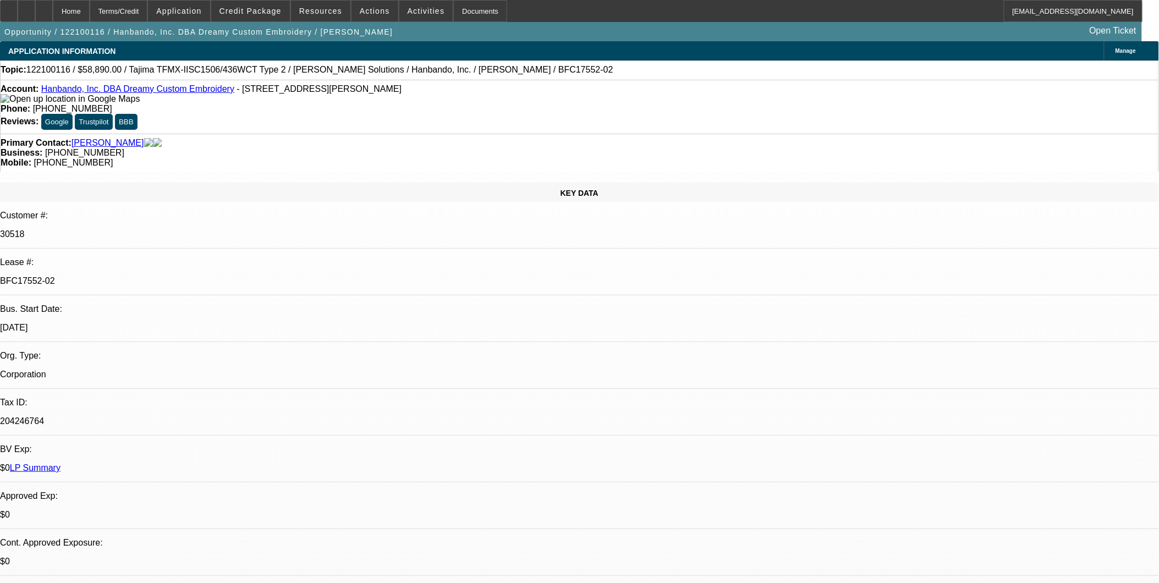
select select "2"
select select "1"
select select "2"
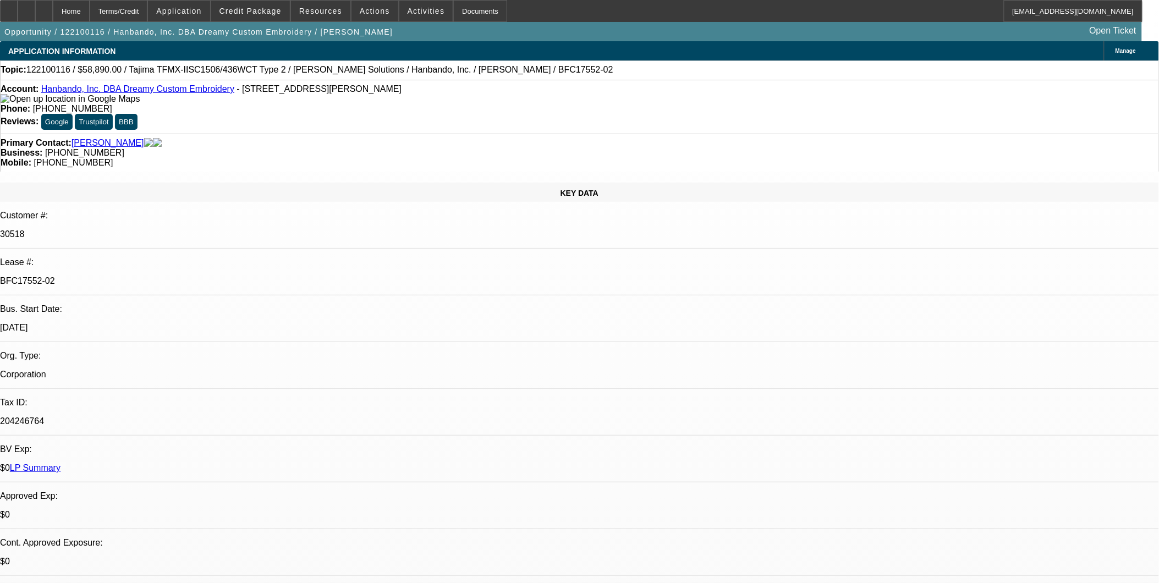
select select "1"
select select "2"
click at [266, 8] on span "Credit Package" at bounding box center [250, 11] width 62 height 9
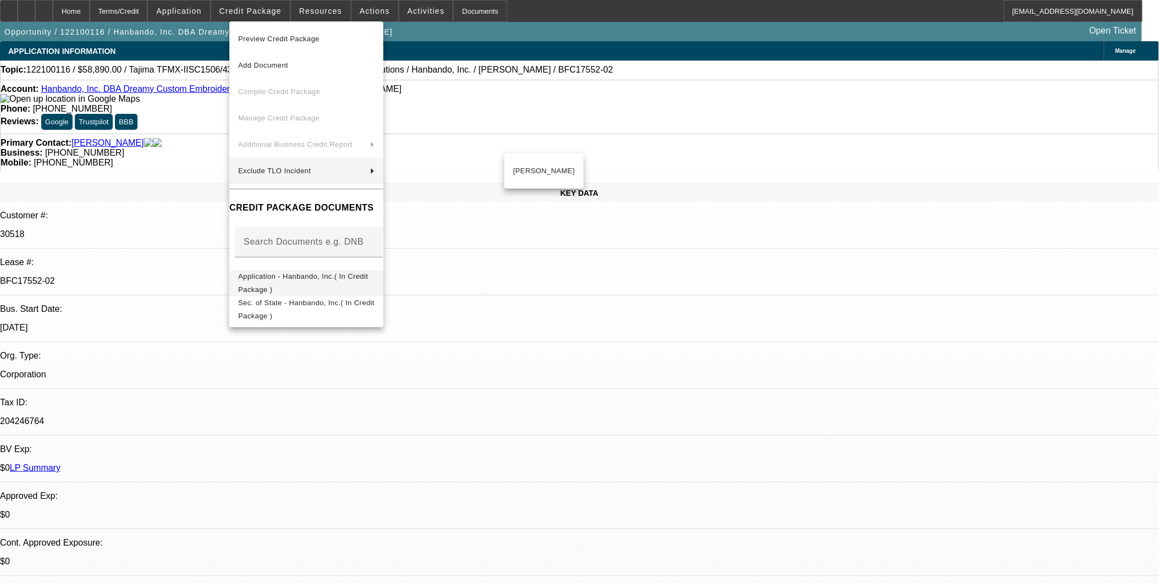
click at [289, 276] on span "Application - Hanbando, Inc.( In Credit Package )" at bounding box center [303, 282] width 130 height 21
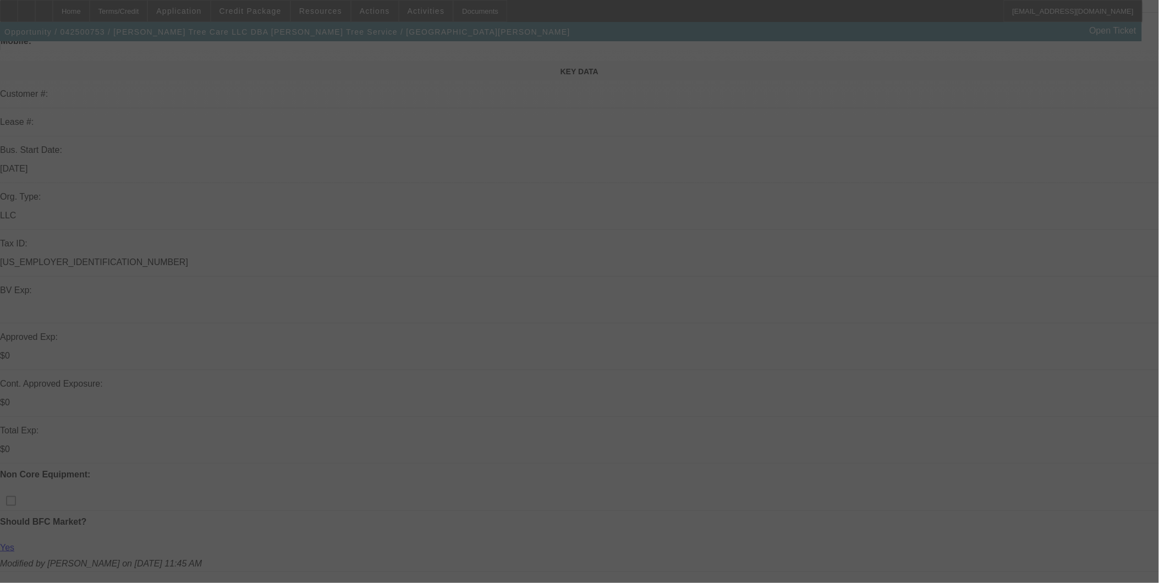
scroll to position [122, 0]
select select "0.1"
select select "0"
select select "0.1"
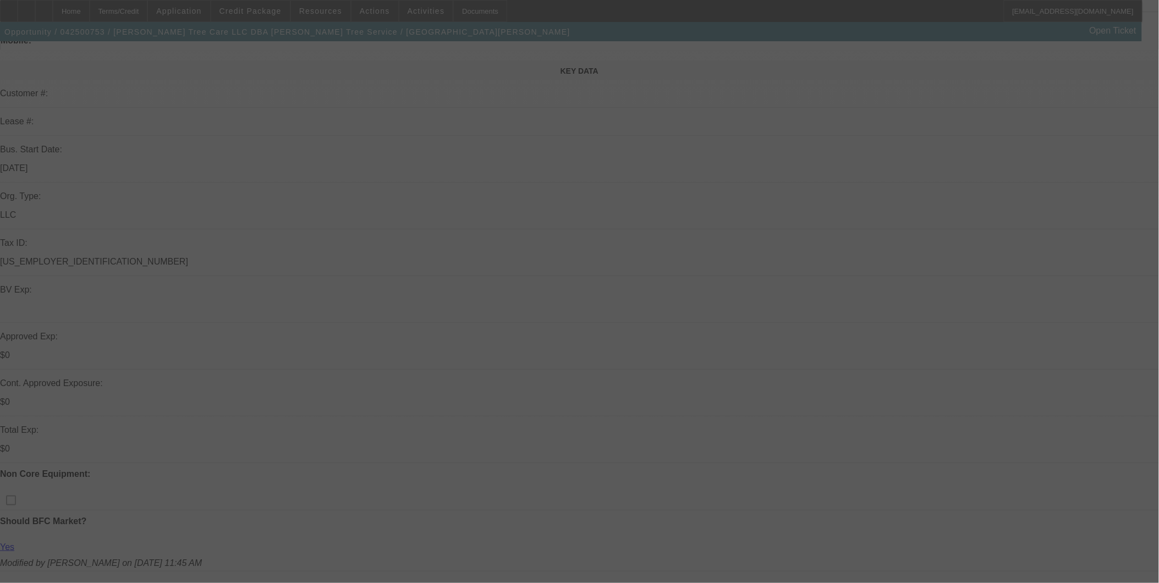
select select "0"
select select "0.15"
select select "2"
select select "0"
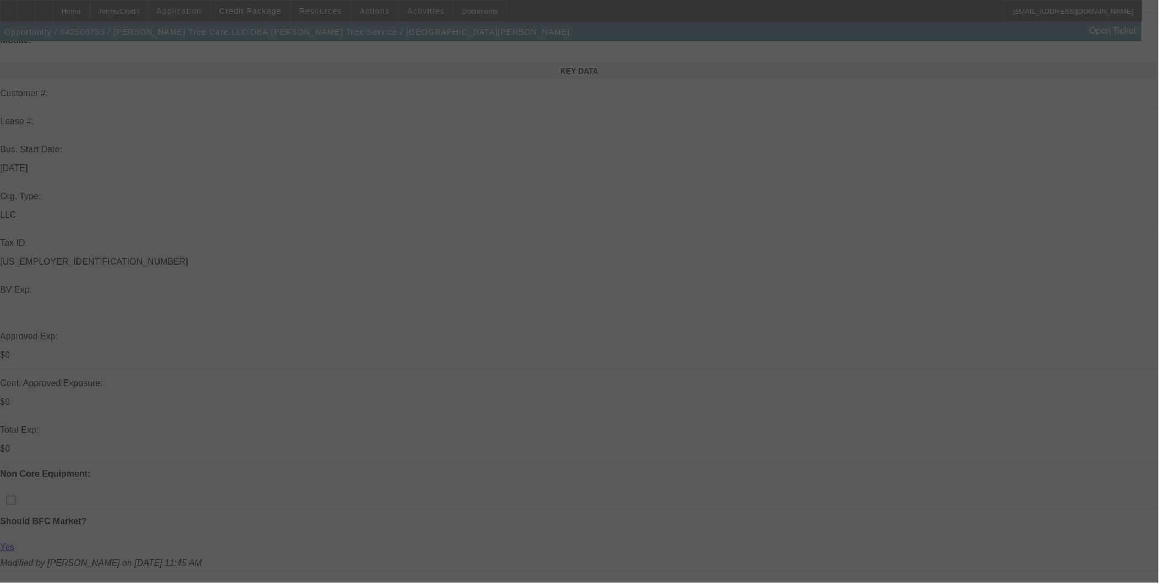
select select "0.1"
select select "2"
select select "0"
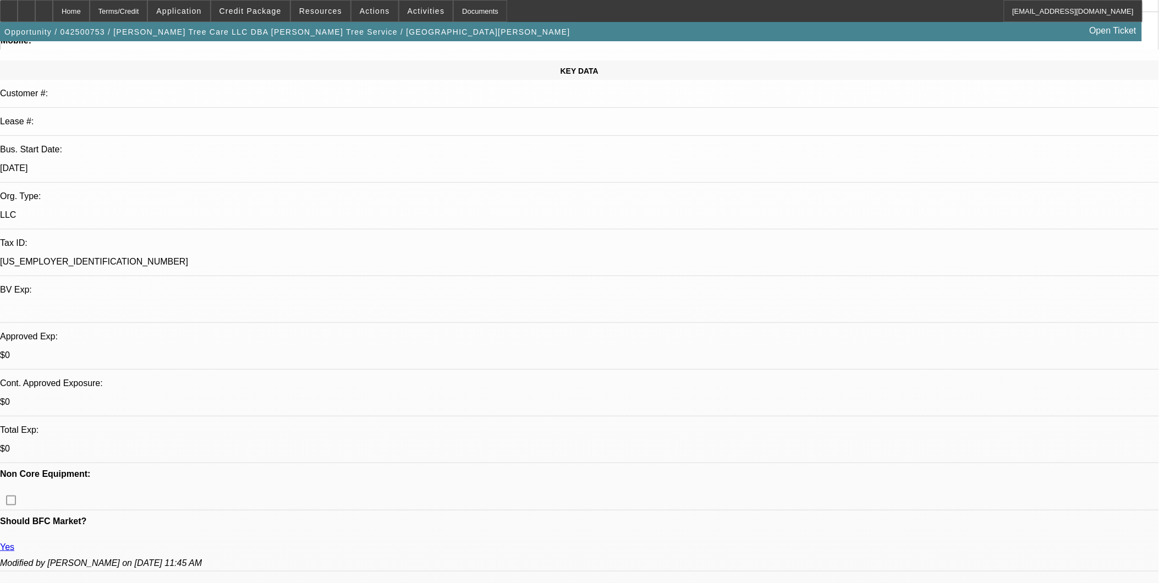
select select "1"
select select "6"
select select "1"
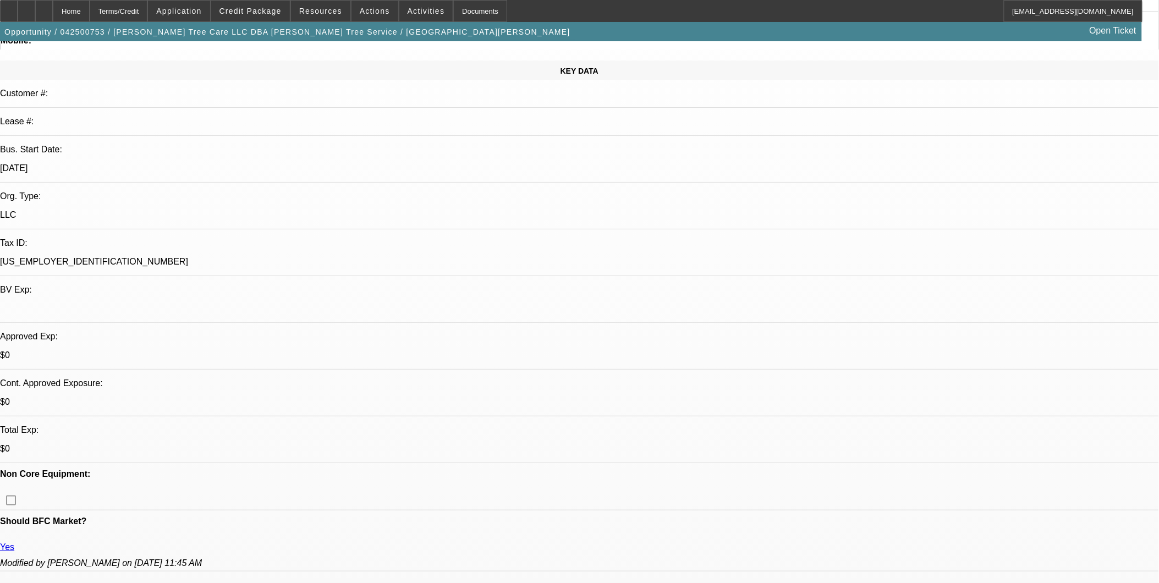
select select "6"
select select "1"
select select "2"
select select "6"
select select "1"
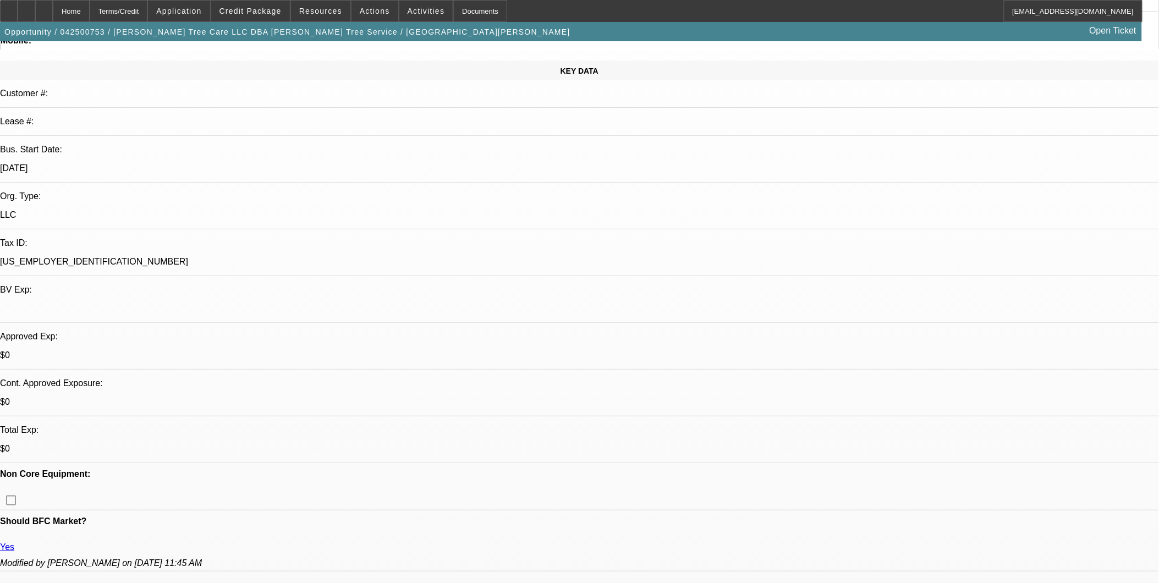
select select "2"
select select "6"
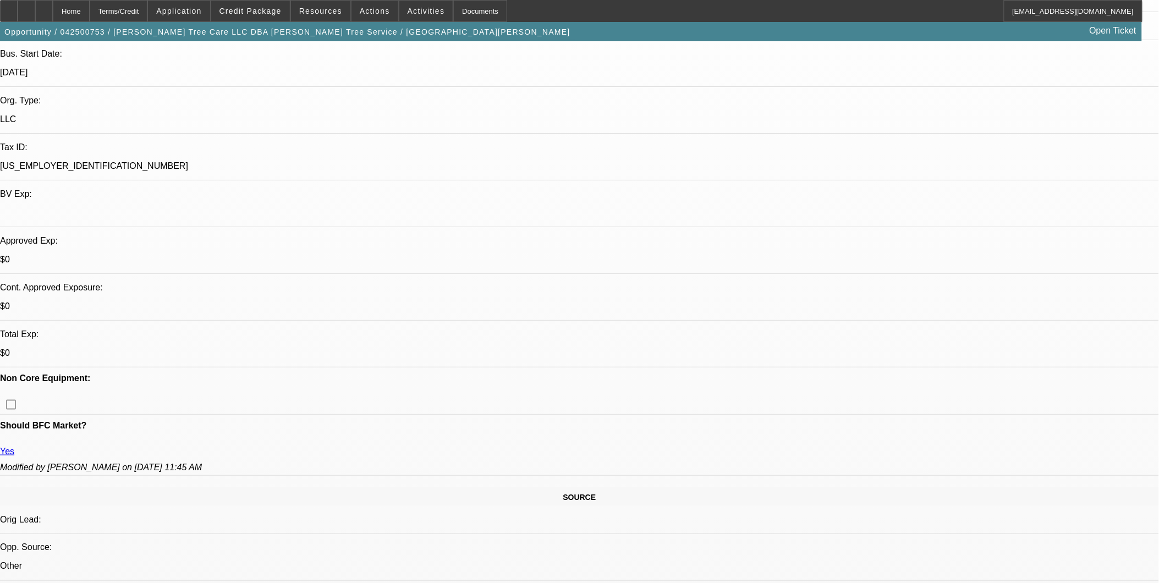
scroll to position [244, 0]
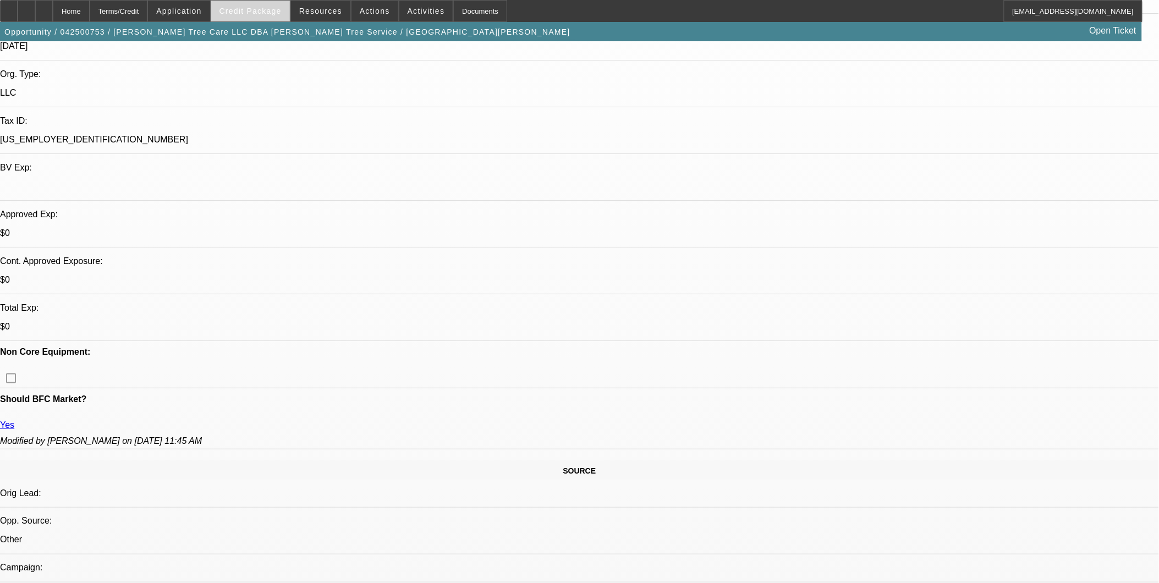
click at [271, 14] on span "Credit Package" at bounding box center [250, 11] width 62 height 9
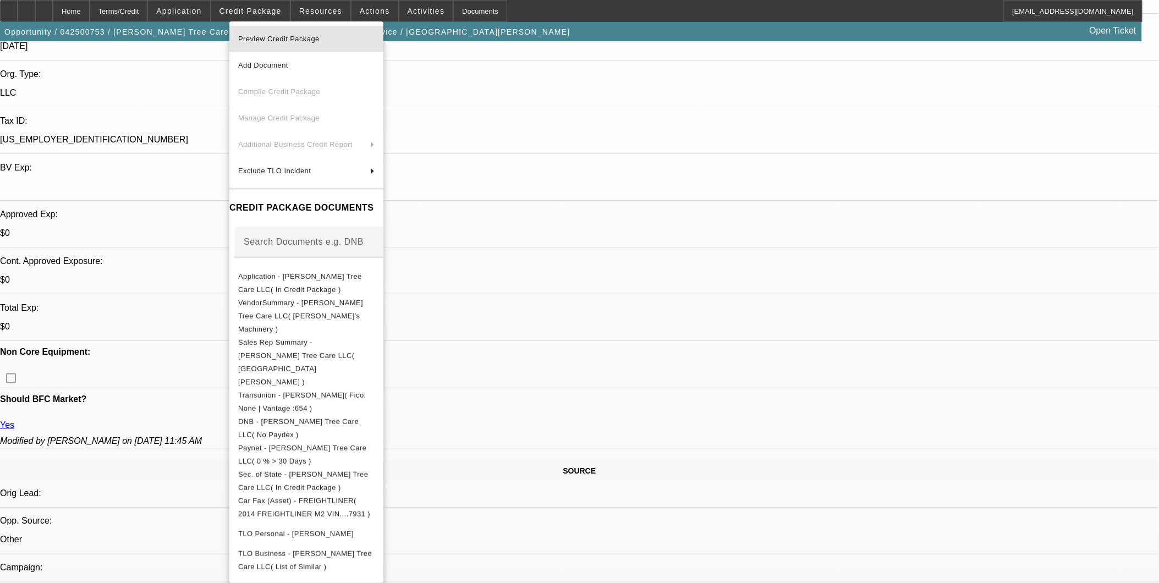
click at [270, 45] on span "Preview Credit Package" at bounding box center [306, 38] width 136 height 13
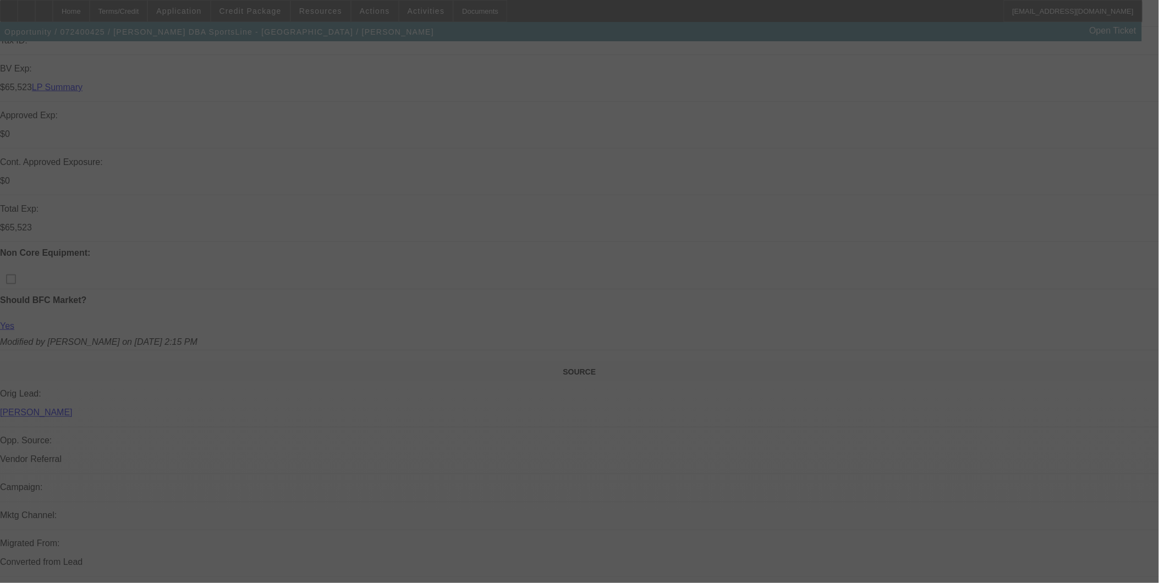
scroll to position [428, 0]
select select "0"
select select "2"
select select "0"
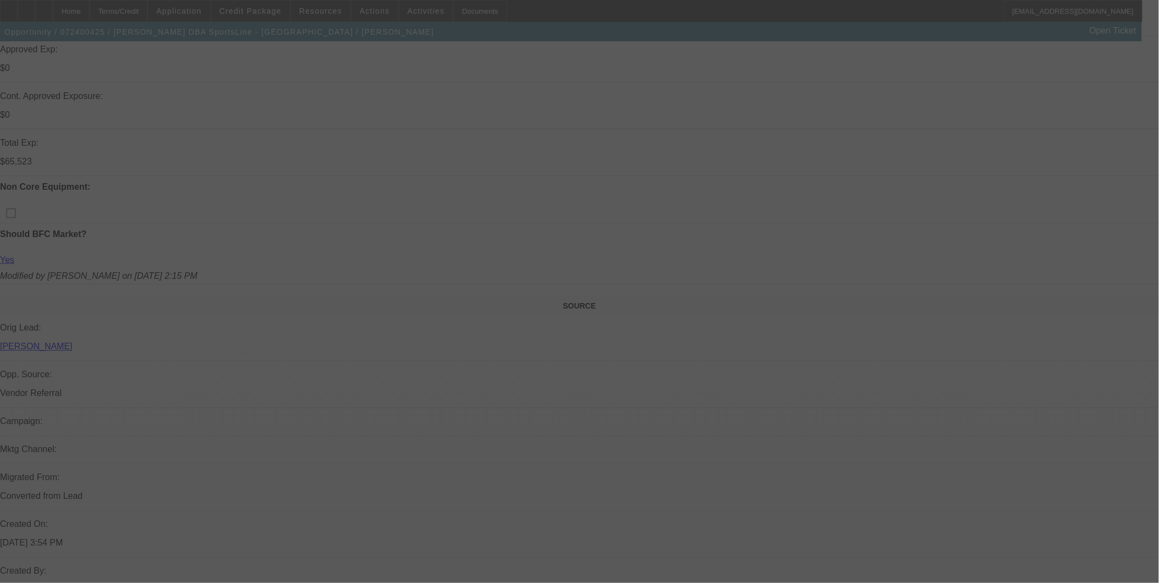
select select "2"
select select "0"
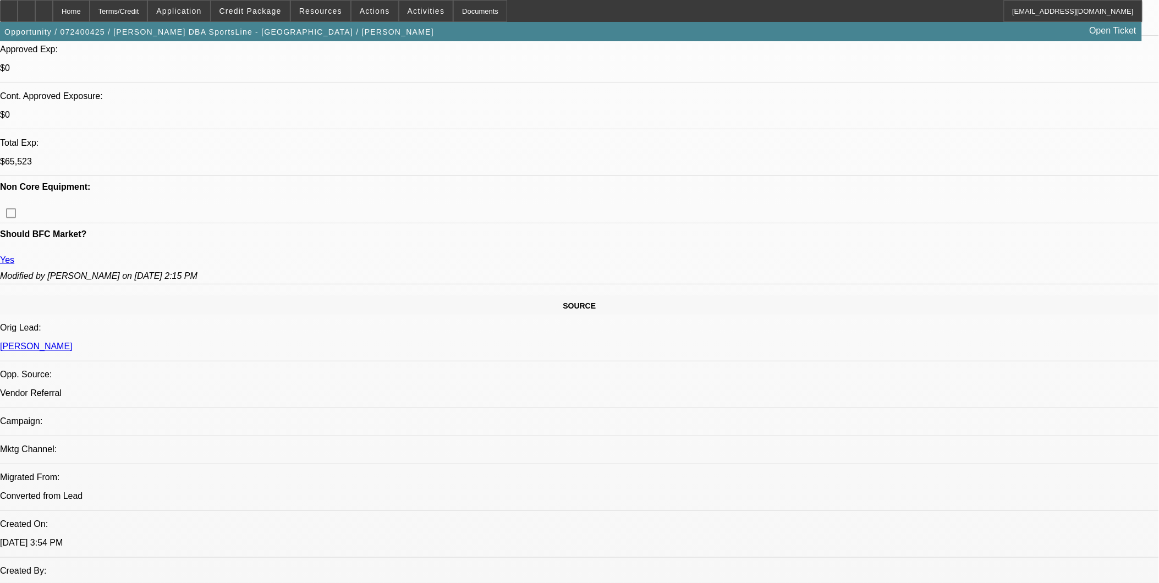
select select "1"
select select "2"
select select "6"
select select "1"
select select "2"
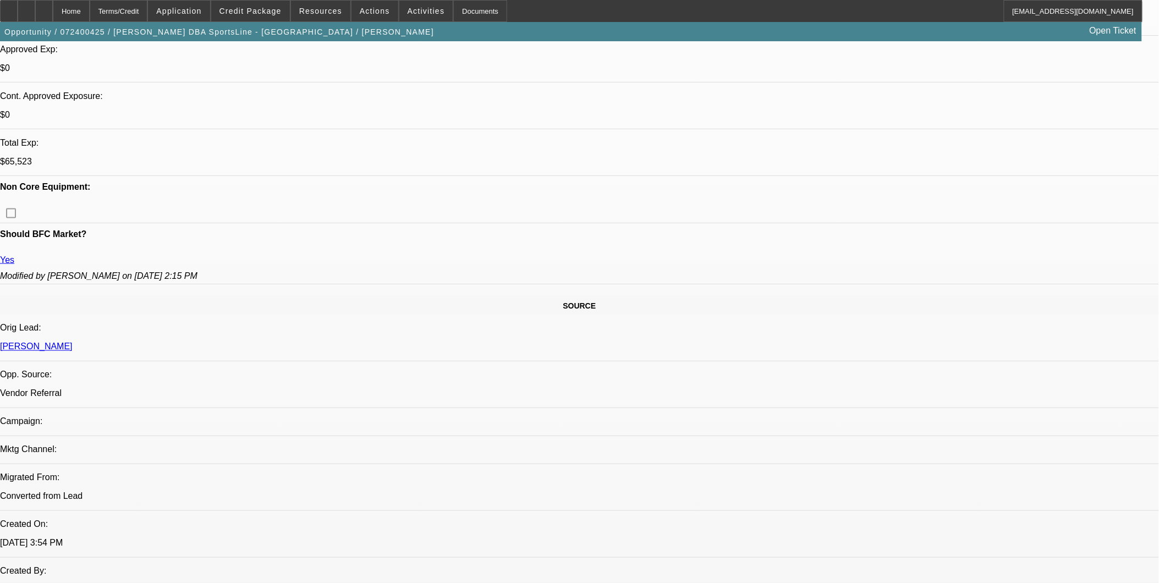
select select "6"
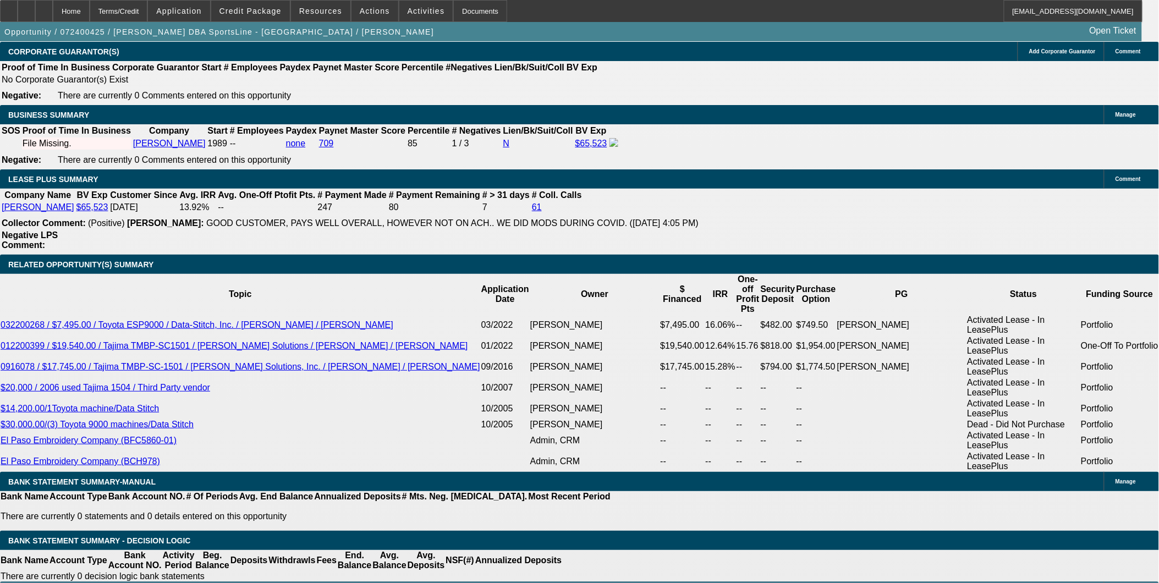
scroll to position [1772, 0]
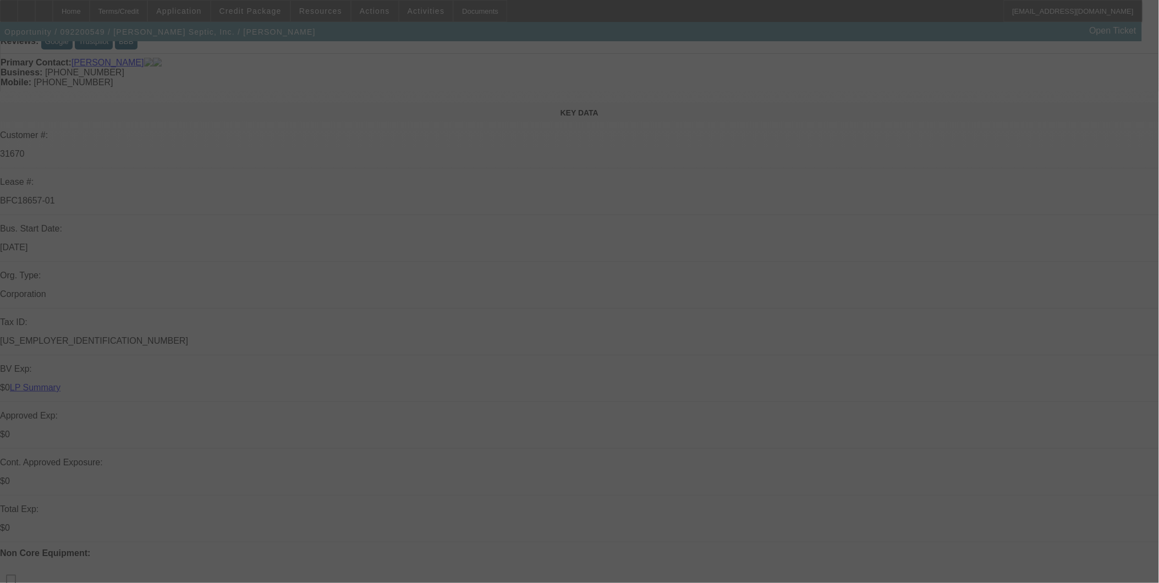
scroll to position [183, 0]
select select "0"
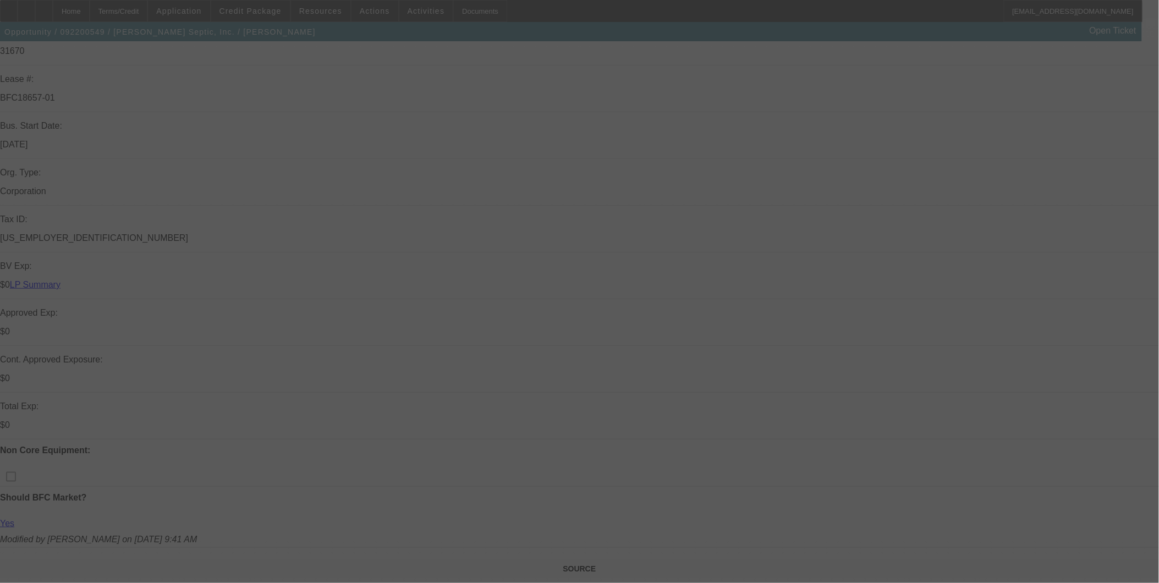
select select "0"
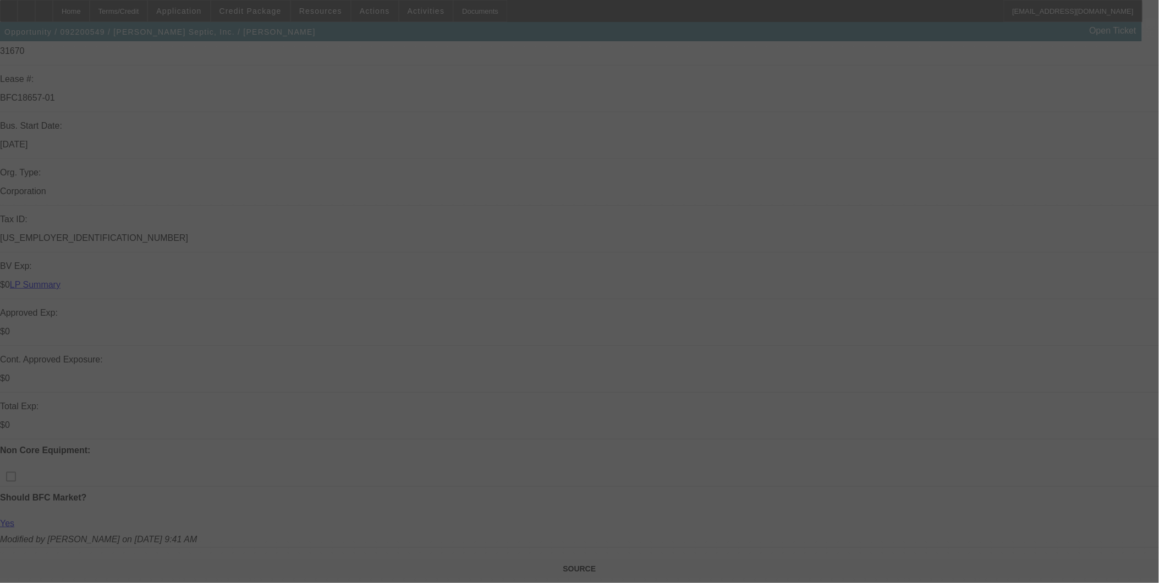
select select "0"
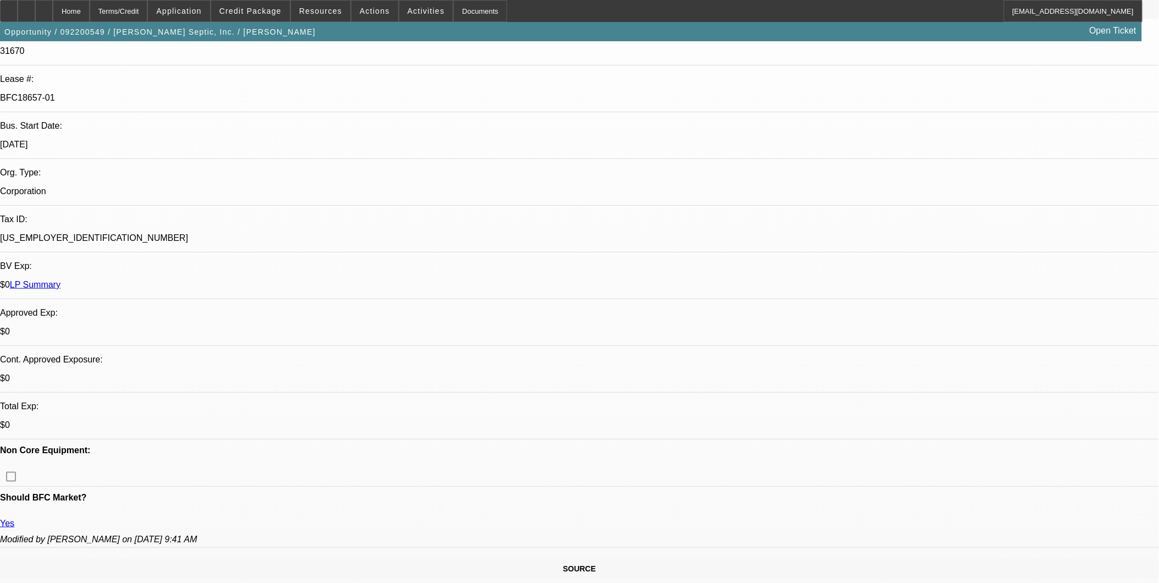
select select "1"
select select "2"
select select "6"
select select "1"
select select "2"
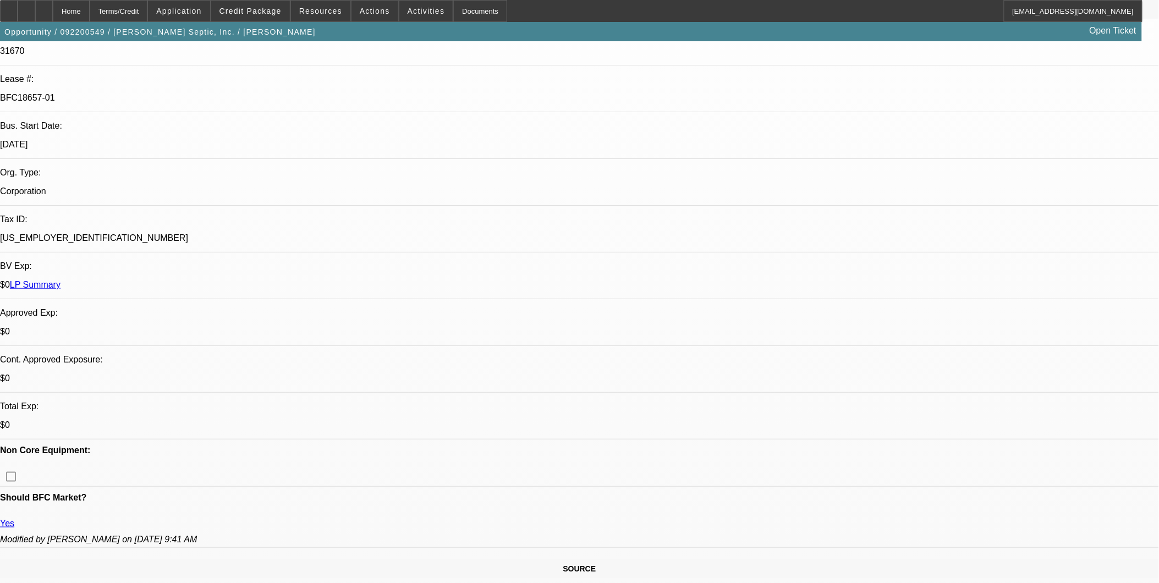
select select "6"
select select "1"
select select "2"
select select "6"
select select "1"
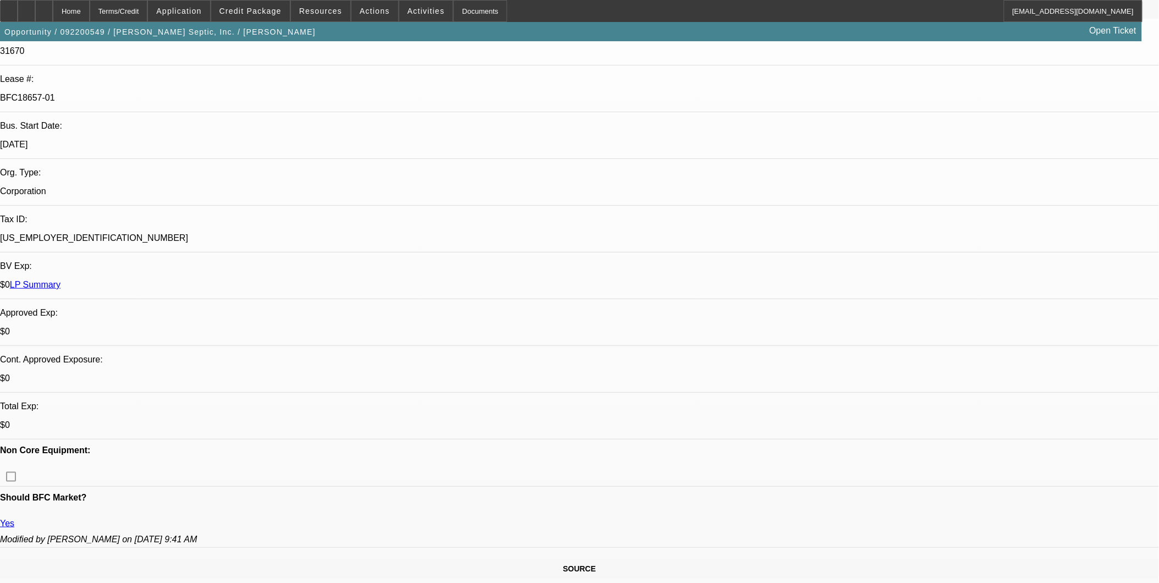
select select "2"
select select "6"
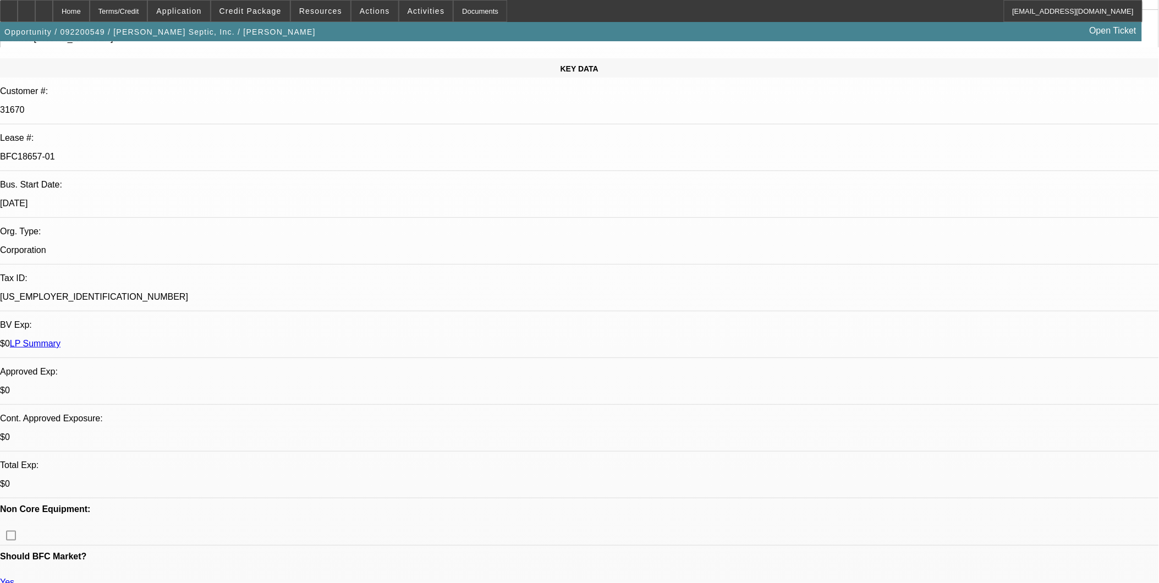
scroll to position [0, 0]
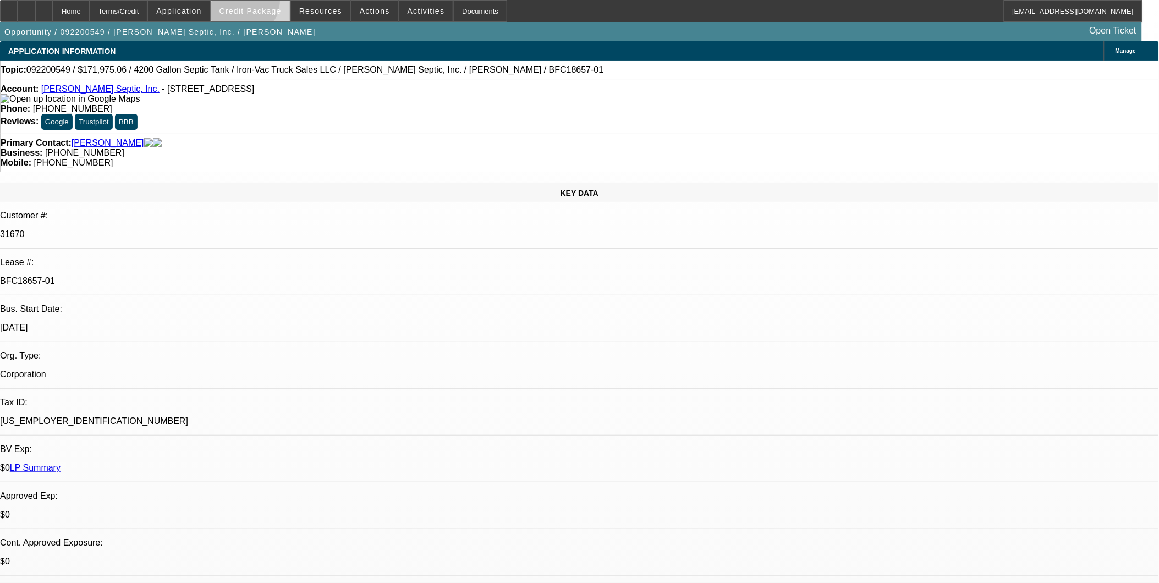
click at [259, 4] on span at bounding box center [250, 11] width 79 height 26
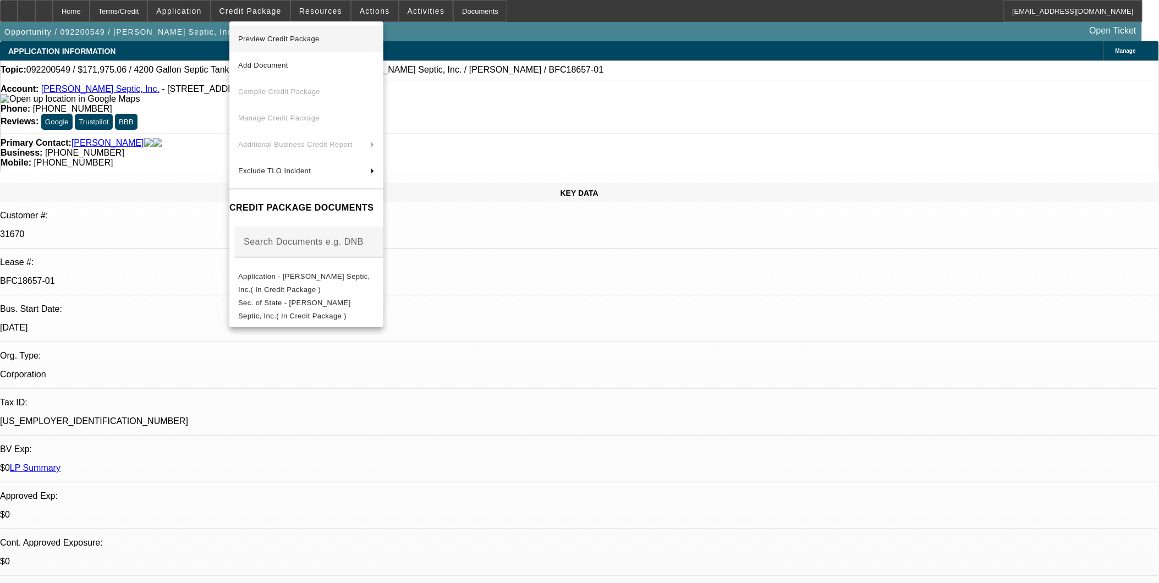
click at [261, 42] on span "Preview Credit Package" at bounding box center [306, 38] width 136 height 13
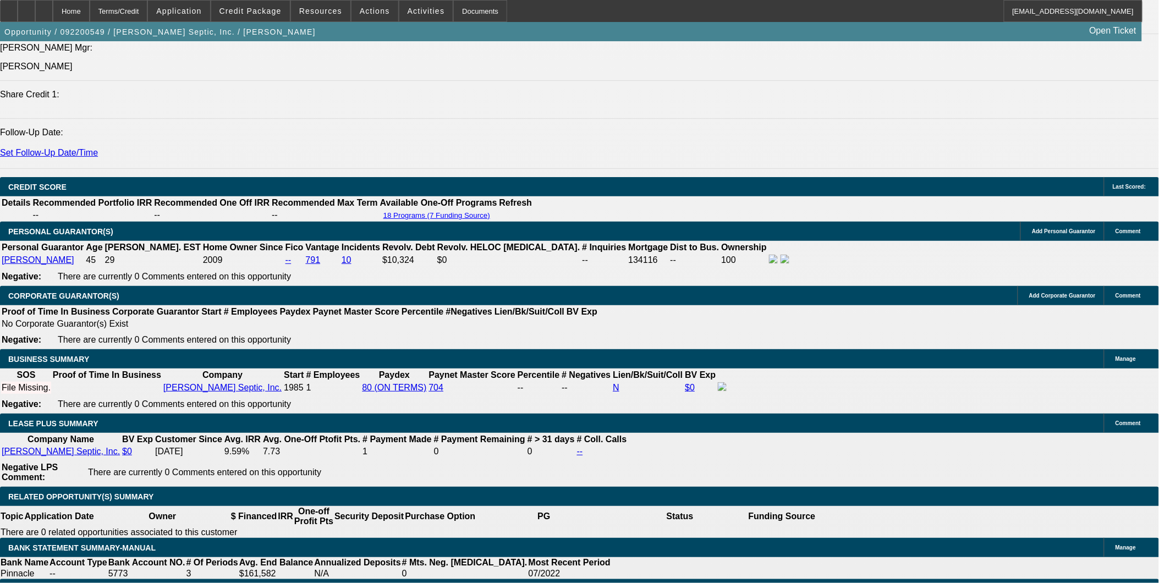
scroll to position [1527, 0]
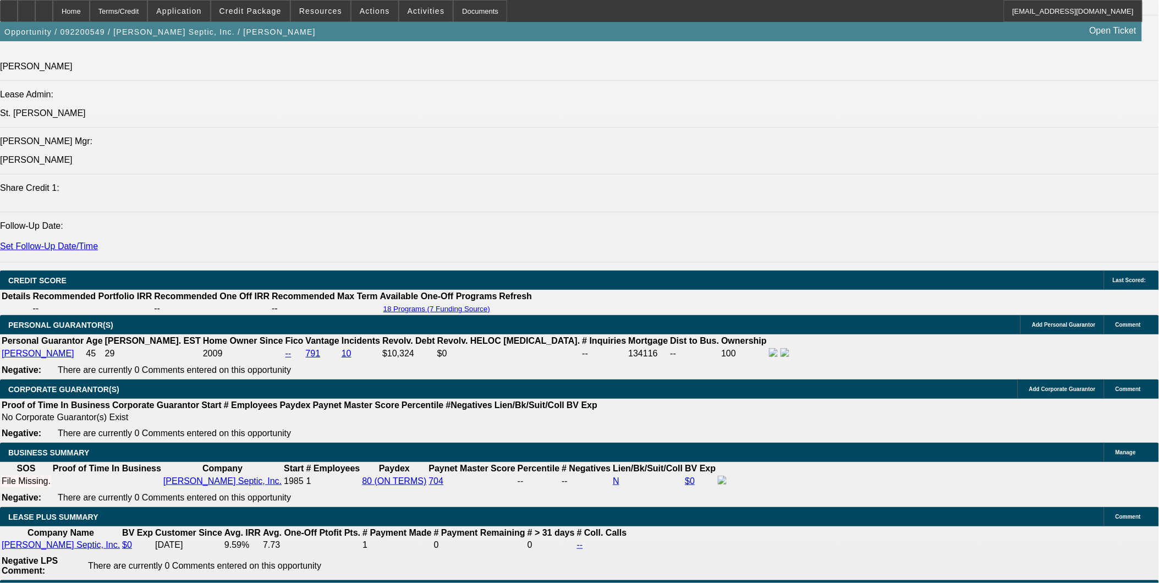
scroll to position [1405, 0]
